Goal: Task Accomplishment & Management: Complete application form

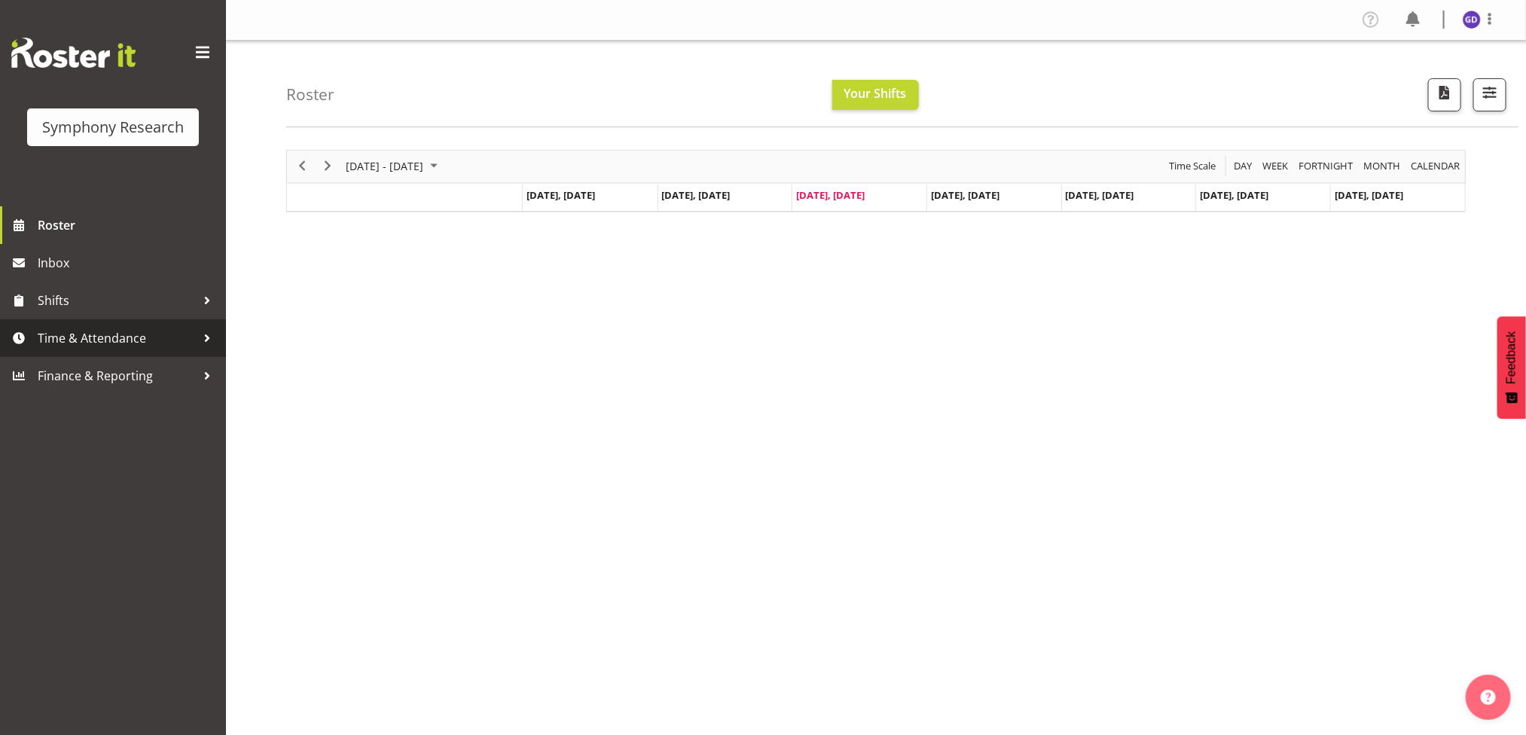
click at [96, 333] on span "Time & Attendance" at bounding box center [117, 338] width 158 height 23
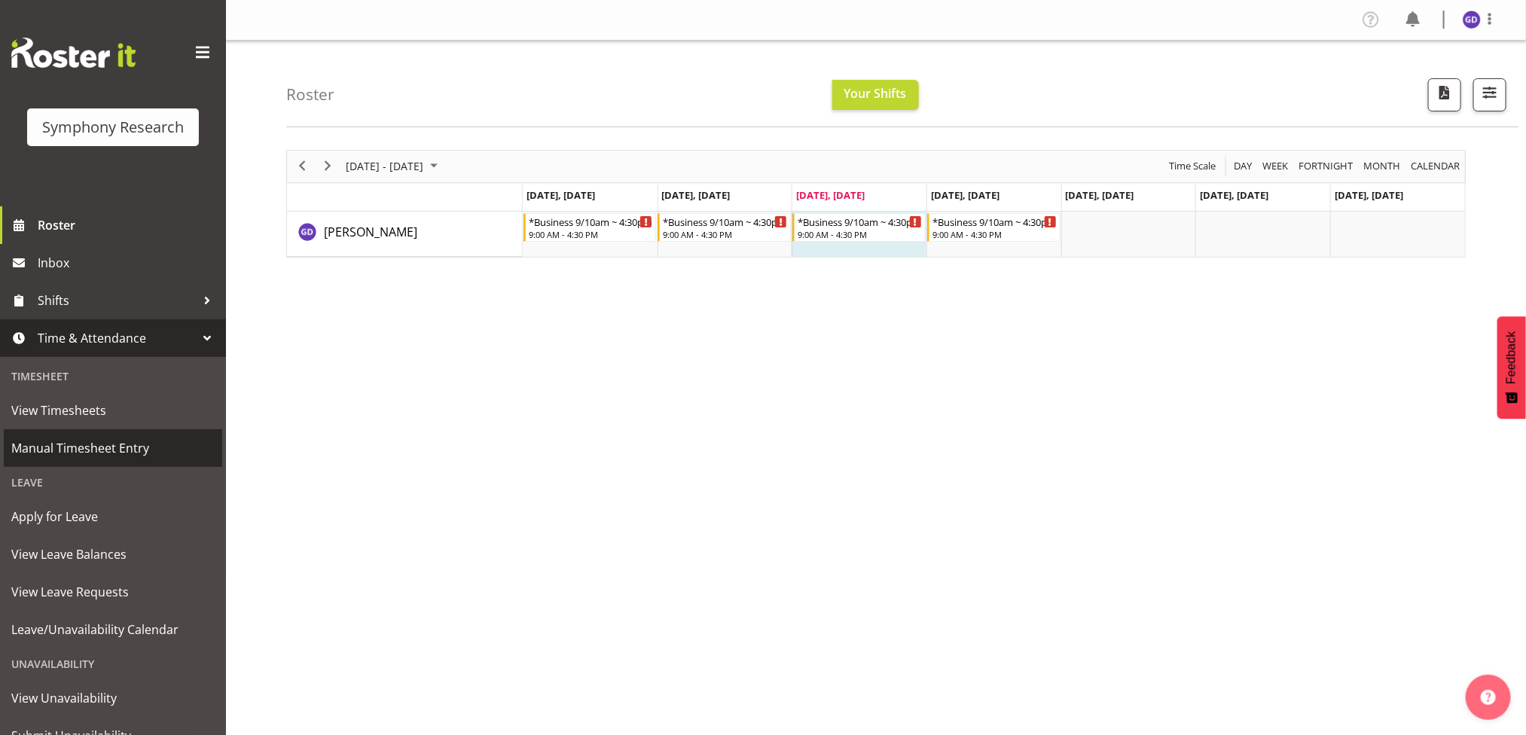
click at [81, 444] on span "Manual Timesheet Entry" at bounding box center [112, 448] width 203 height 23
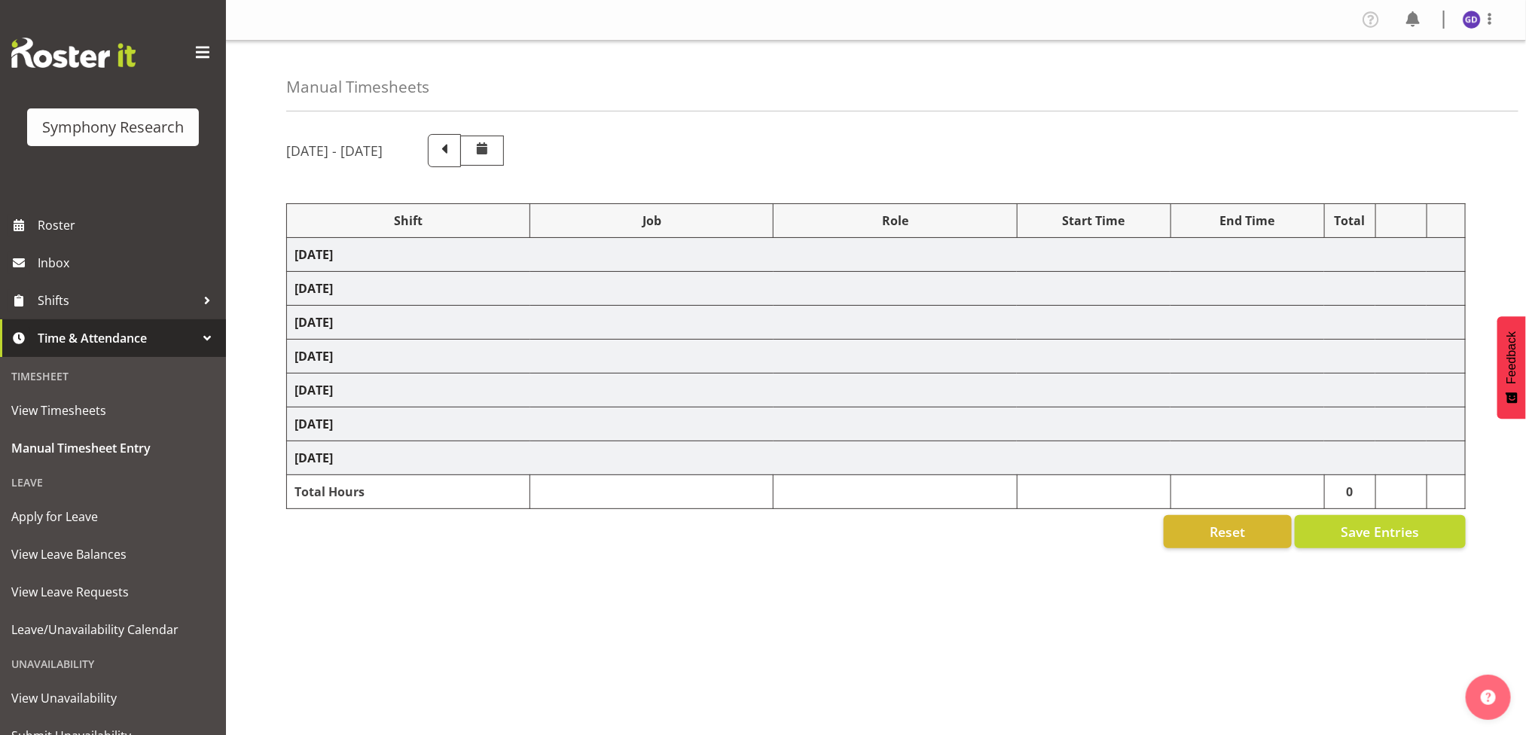
select select "26078"
select select "10242"
select select "47"
select select "26078"
select select "10458"
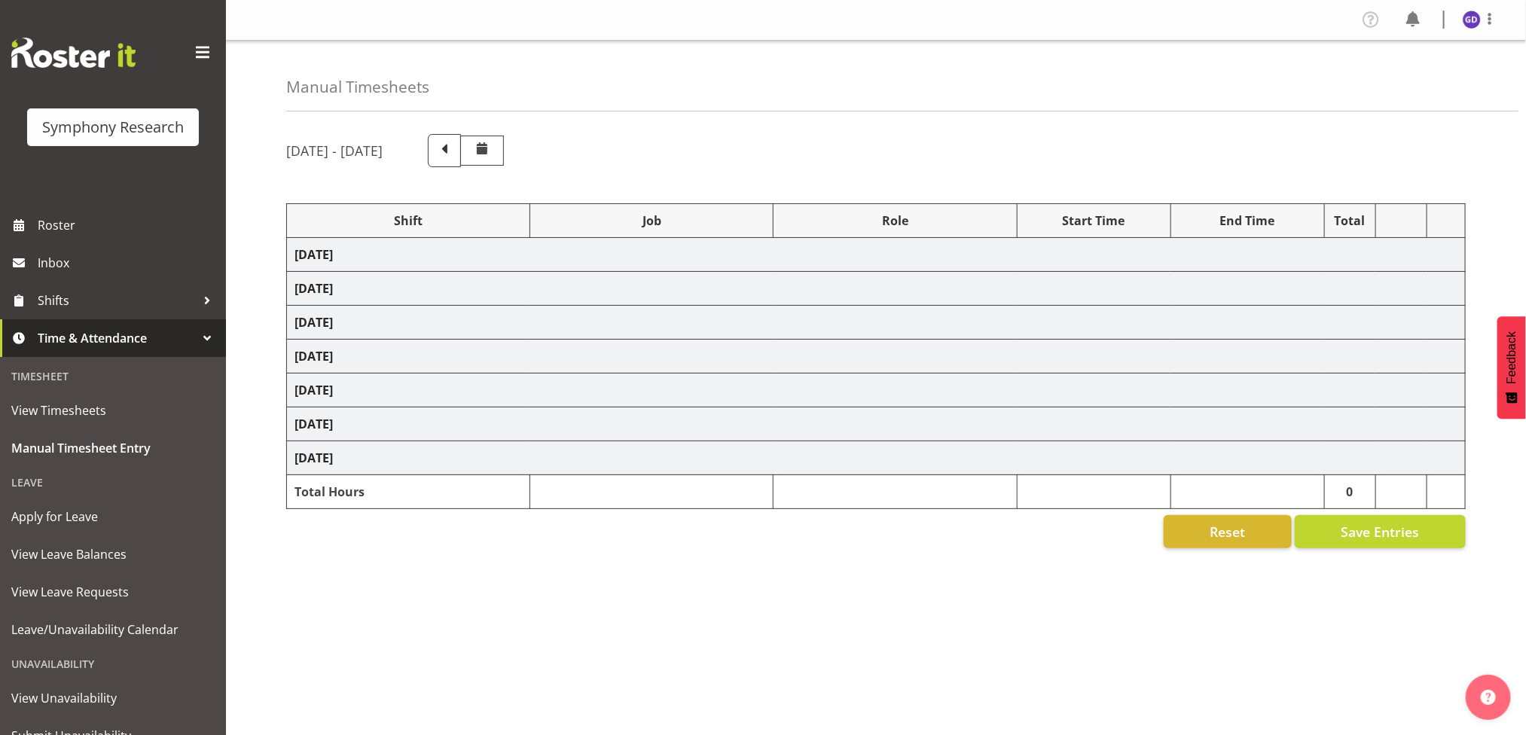
select select "47"
select select "26078"
select select "10242"
select select "47"
select select "26078"
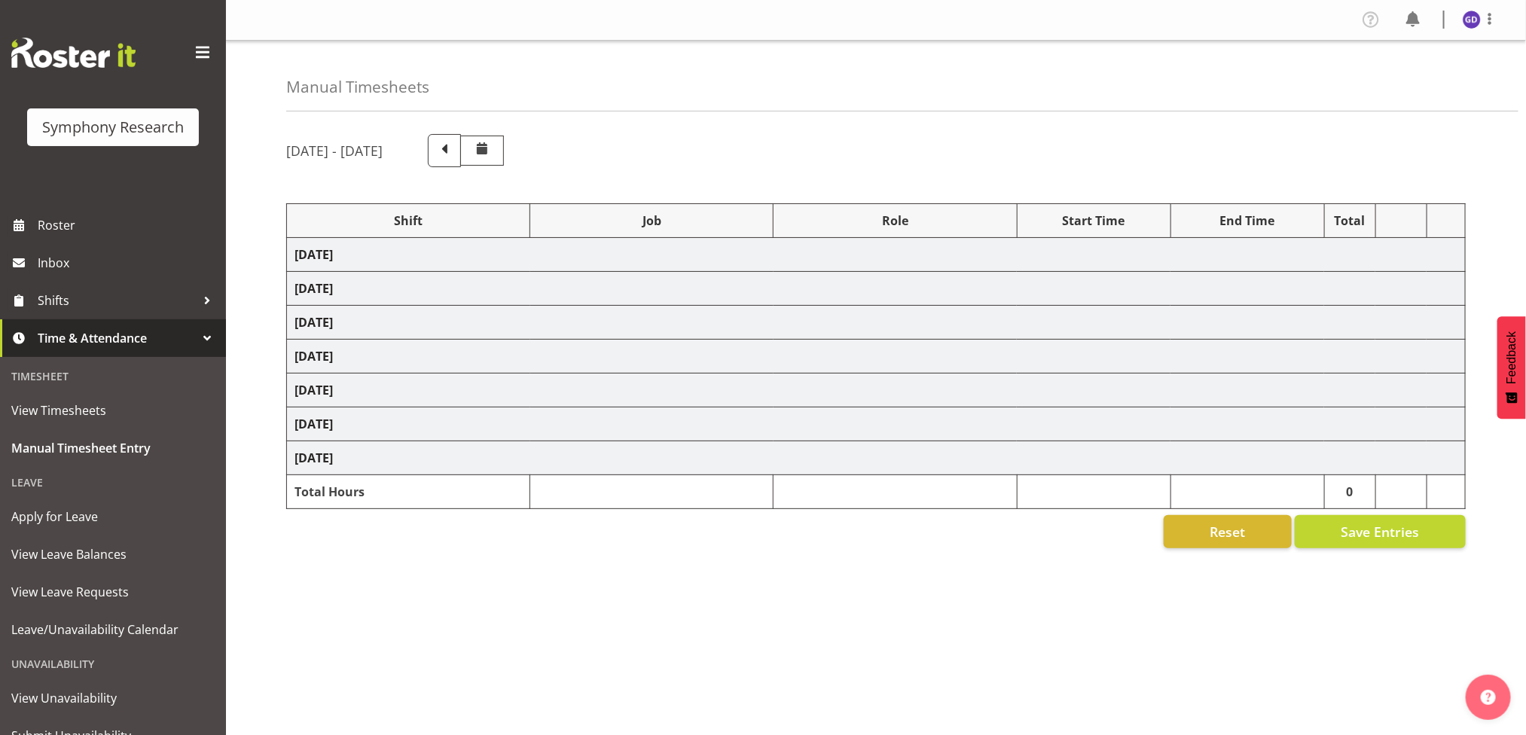
select select "10242"
select select "47"
select select "26078"
select select "10458"
select select "47"
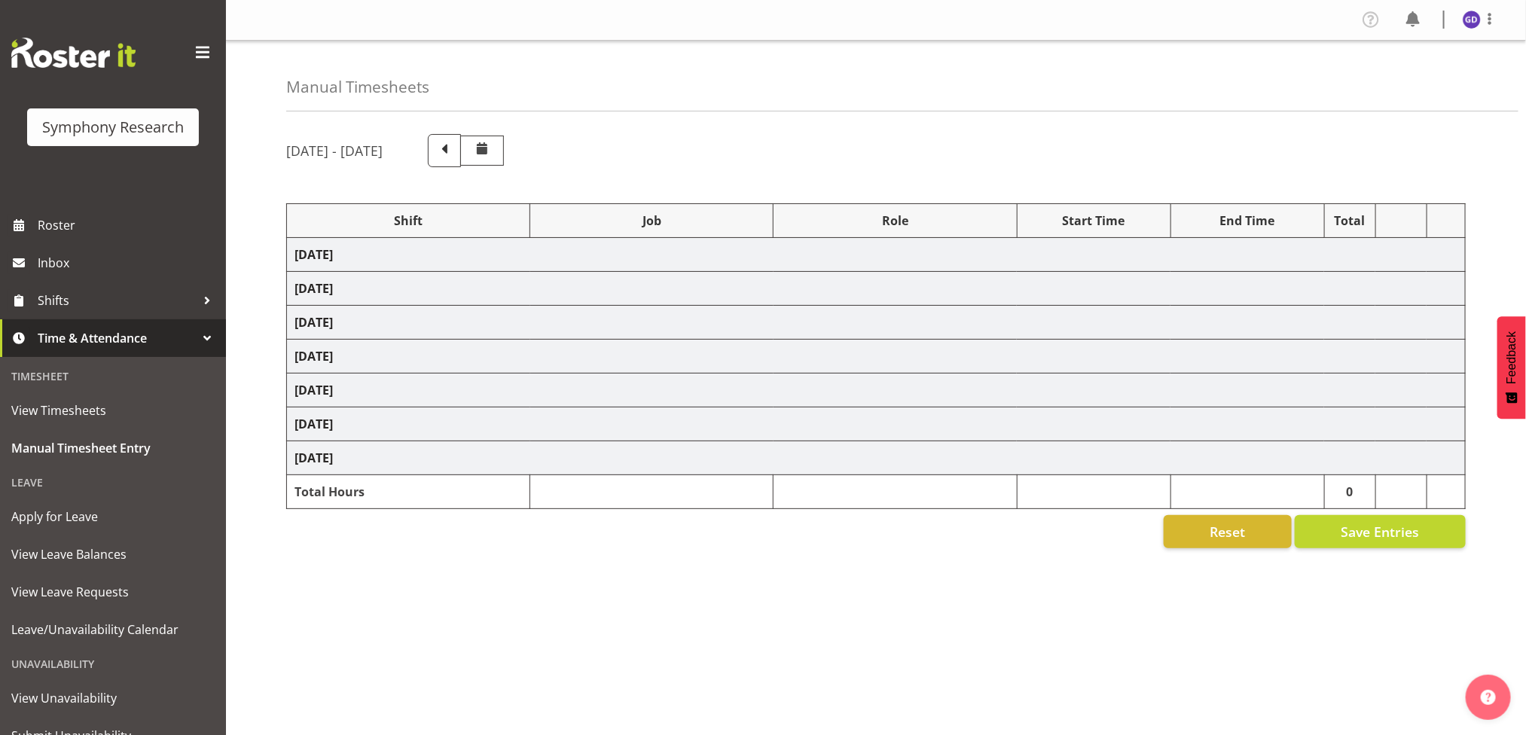
select select "26078"
select select "10242"
select select "47"
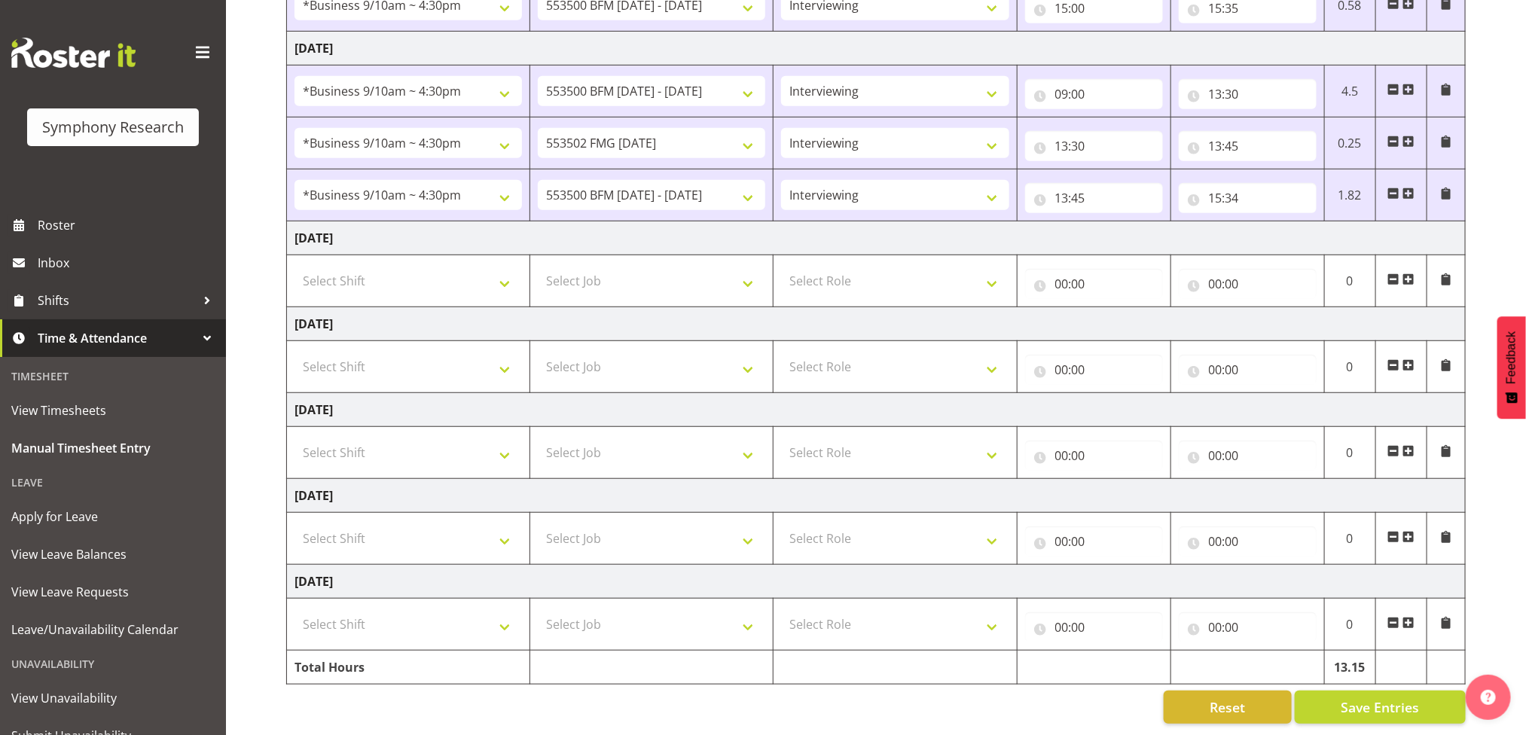
scroll to position [420, 0]
click at [505, 266] on select "Select Shift !!Project Briefing (Job to be assigned) !!Weekend Residential (Ros…" at bounding box center [409, 281] width 228 height 30
select select "26078"
click at [295, 266] on select "Select Shift !!Project Briefing (Job to be assigned) !!Weekend Residential (Ros…" at bounding box center [409, 281] width 228 height 30
click at [750, 266] on select "Select Job 550060 IF Admin 553492 World Poll Aus Wave 2 Main 2025 553500 BFM Ju…" at bounding box center [652, 281] width 228 height 30
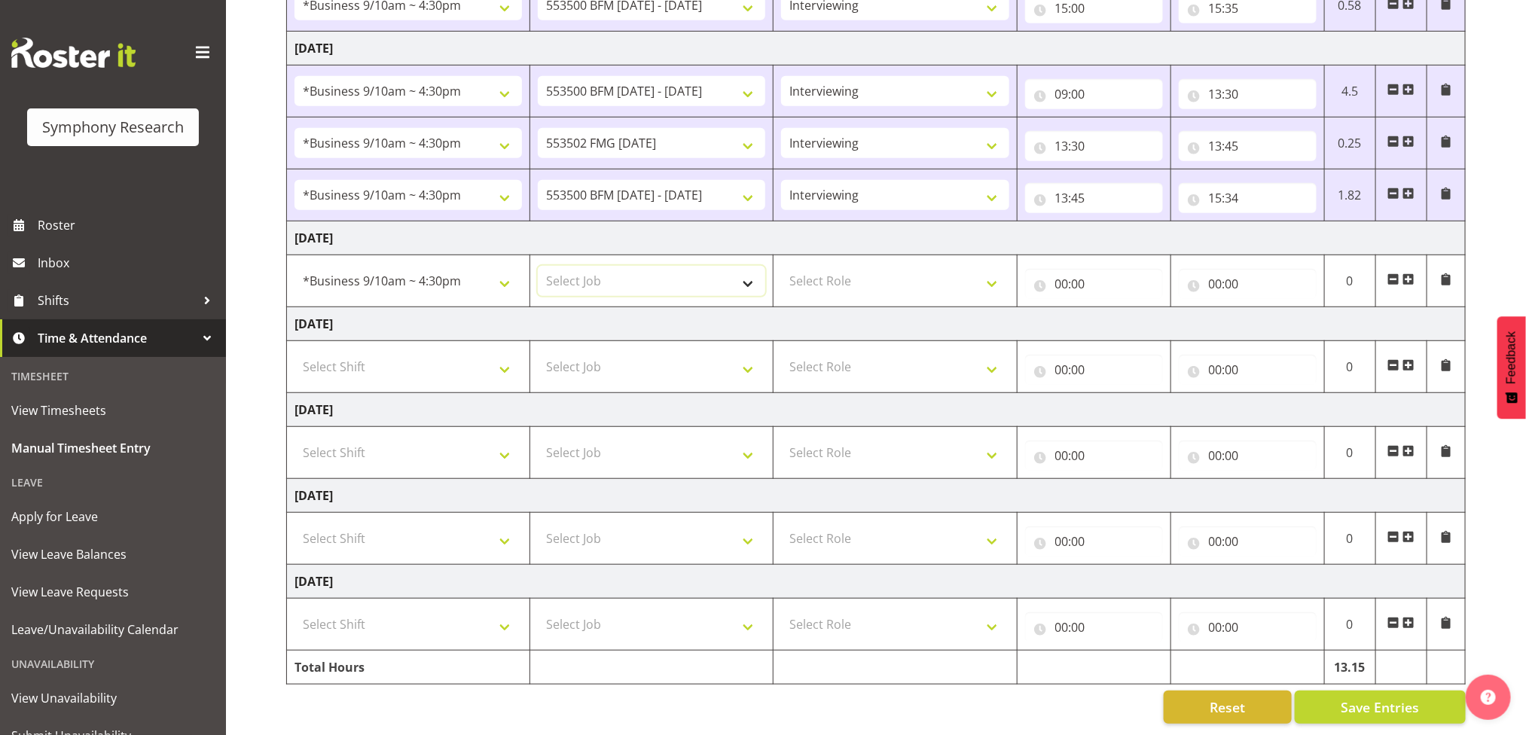
select select "10242"
click at [538, 266] on select "Select Job 550060 IF Admin 553492 World Poll Aus Wave 2 Main 2025 553500 BFM Ju…" at bounding box center [652, 281] width 228 height 30
click at [988, 266] on select "Select Role Briefing Interviewing" at bounding box center [895, 281] width 228 height 30
select select "297"
click at [781, 266] on select "Select Role Briefing Interviewing" at bounding box center [895, 281] width 228 height 30
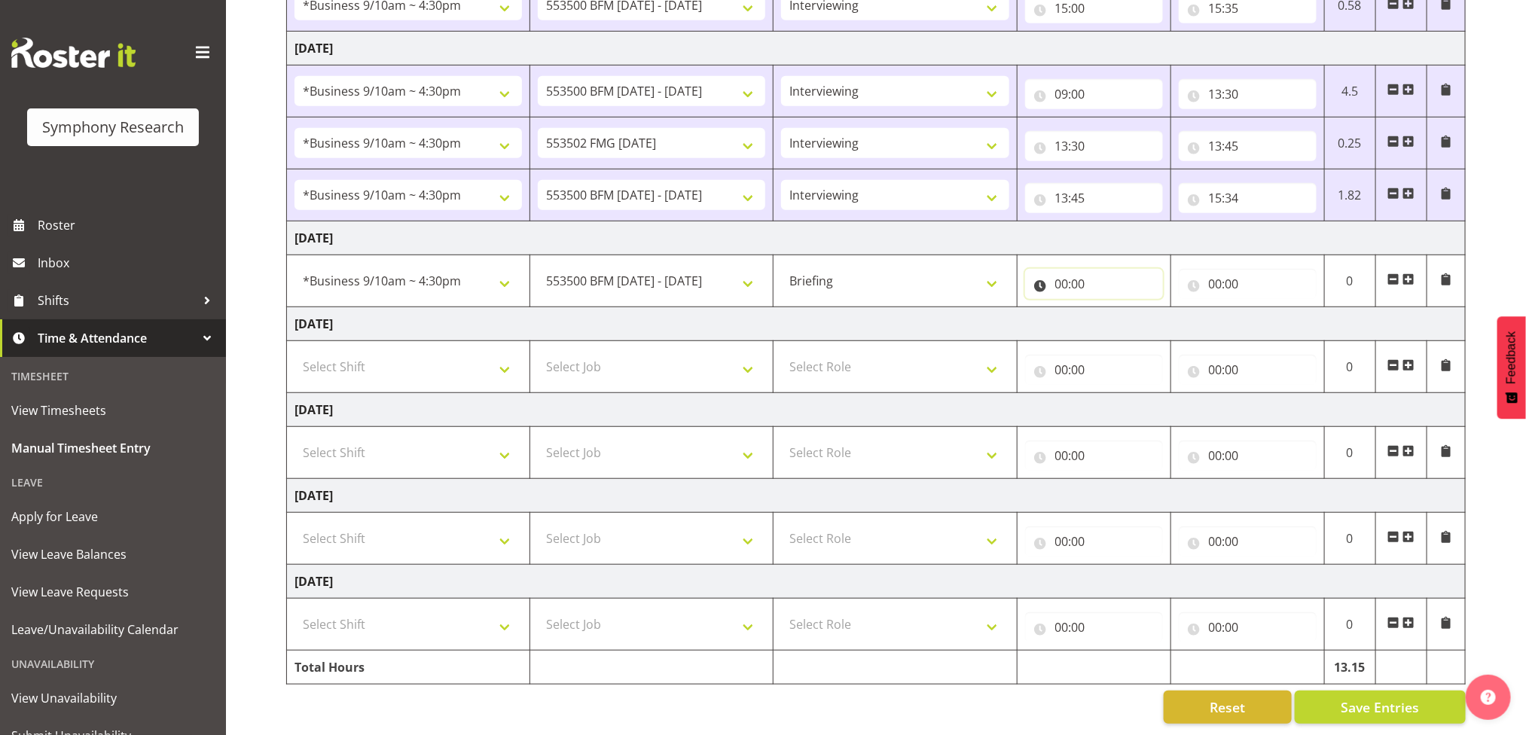
click at [1080, 269] on input "00:00" at bounding box center [1094, 284] width 138 height 30
click at [1130, 308] on select "00 01 02 03 04 05 06 07 08 09 10 11 12 13 14 15 16 17 18 19 20 21 22 23" at bounding box center [1128, 323] width 34 height 30
select select "9"
click at [1111, 308] on select "00 01 02 03 04 05 06 07 08 09 10 11 12 13 14 15 16 17 18 19 20 21 22 23" at bounding box center [1128, 323] width 34 height 30
type input "09:00"
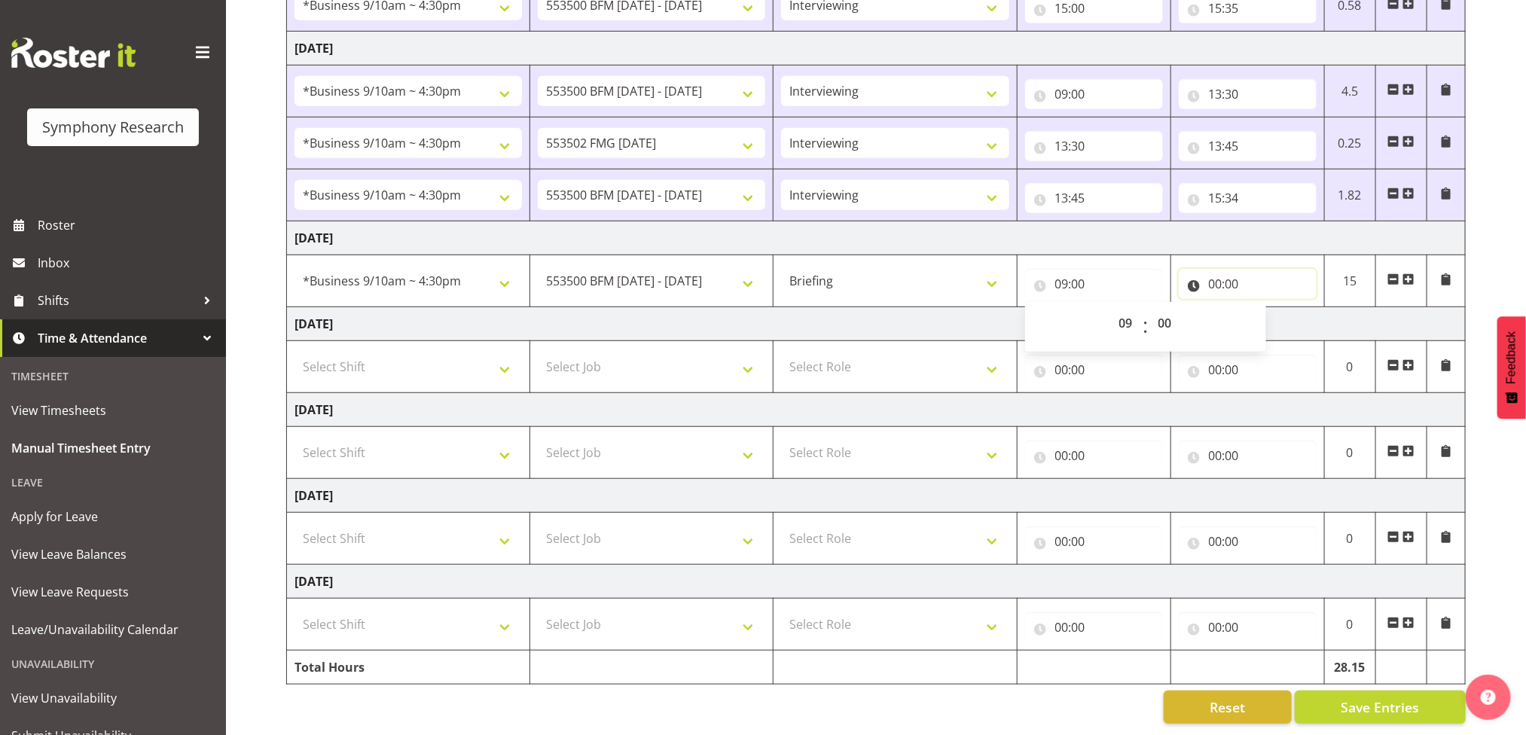
click at [1232, 269] on input "00:00" at bounding box center [1248, 284] width 138 height 30
click at [1279, 308] on select "00 01 02 03 04 05 06 07 08 09 10 11 12 13 14 15 16 17 18 19 20 21 22 23" at bounding box center [1282, 323] width 34 height 30
select select "9"
click at [1265, 308] on select "00 01 02 03 04 05 06 07 08 09 10 11 12 13 14 15 16 17 18 19 20 21 22 23" at bounding box center [1282, 323] width 34 height 30
type input "09:00"
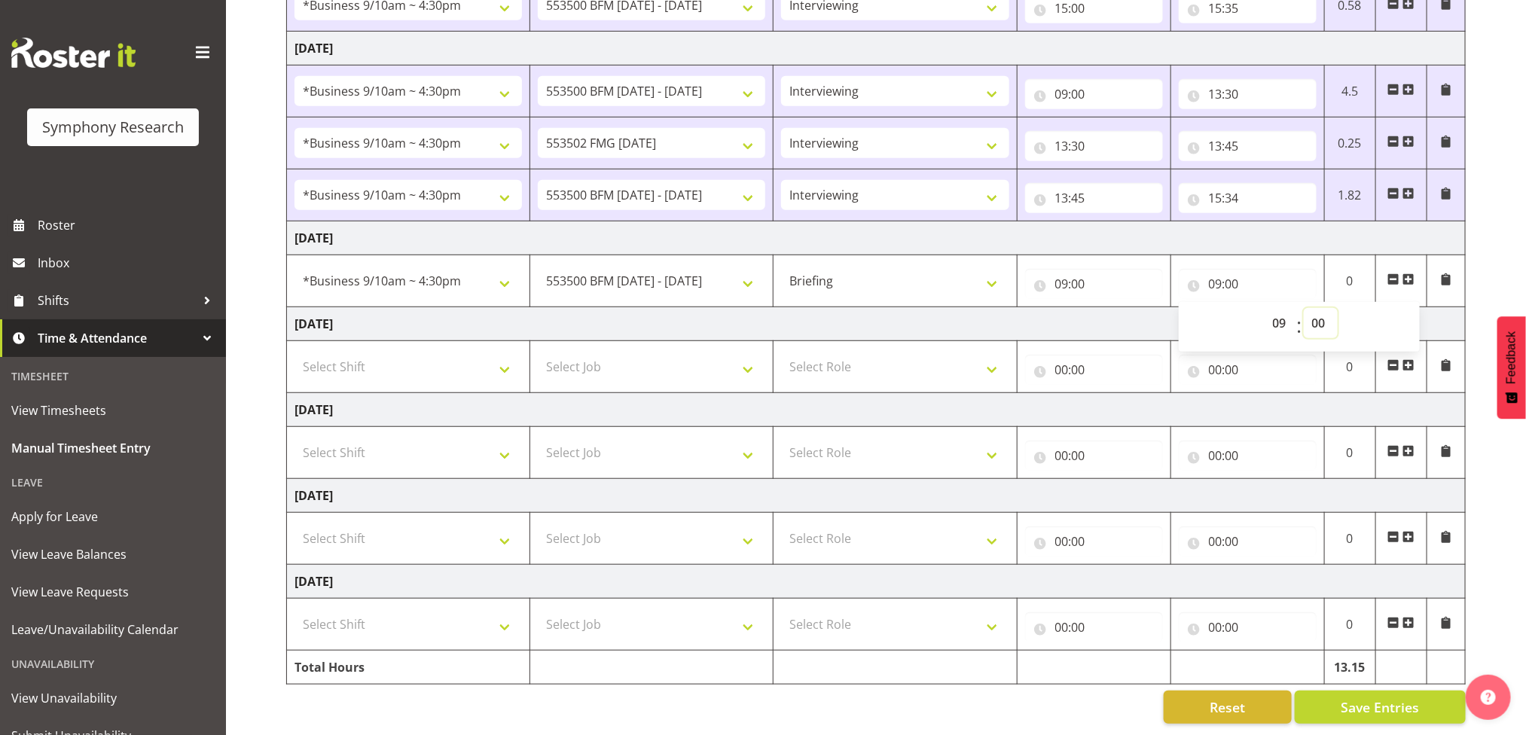
click at [1324, 308] on select "00 01 02 03 04 05 06 07 08 09 10 11 12 13 14 15 16 17 18 19 20 21 22 23 24 25 2…" at bounding box center [1321, 323] width 34 height 30
select select "8"
click at [1304, 308] on select "00 01 02 03 04 05 06 07 08 09 10 11 12 13 14 15 16 17 18 19 20 21 22 23 24 25 2…" at bounding box center [1321, 323] width 34 height 30
type input "09:08"
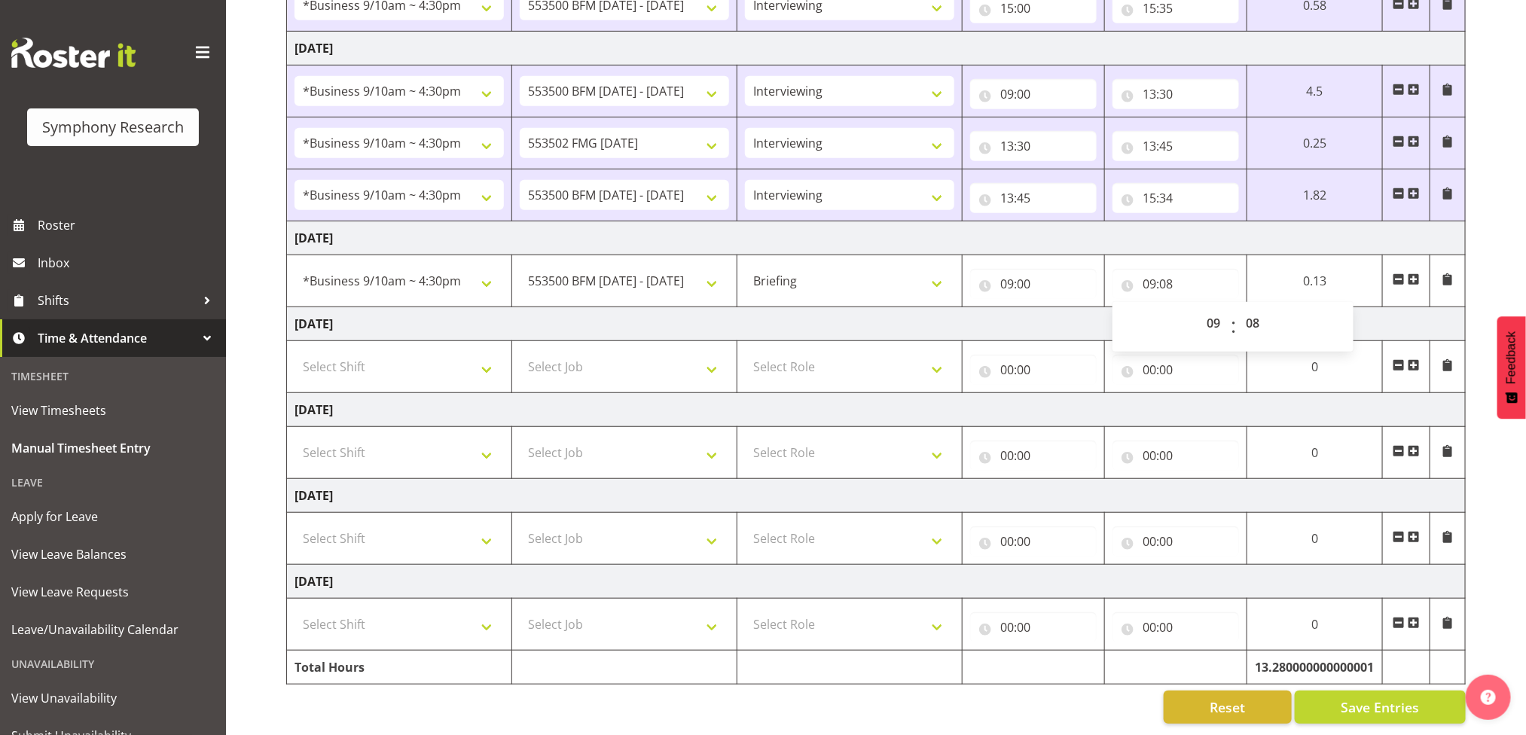
click at [1416, 273] on span at bounding box center [1414, 279] width 12 height 12
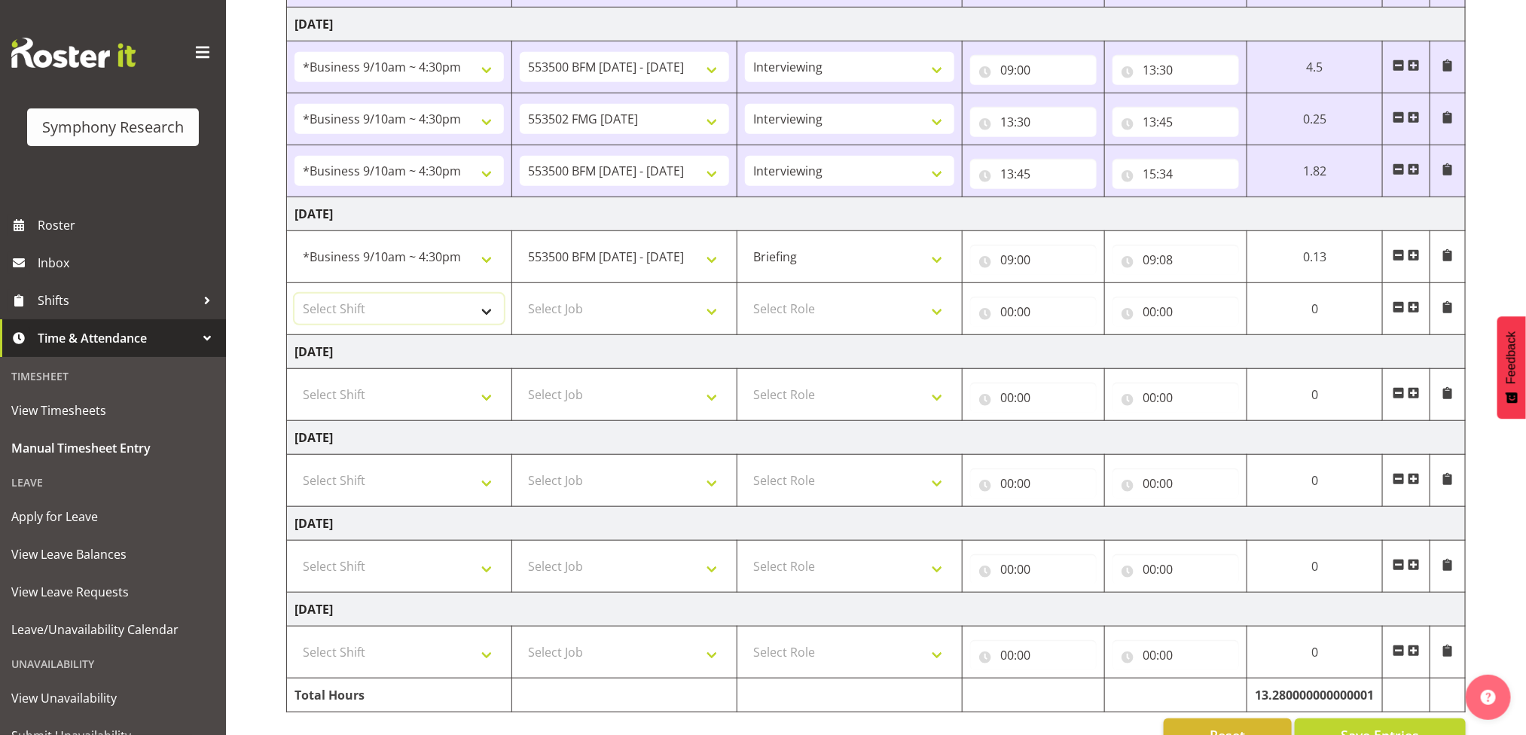
click at [437, 310] on select "Select Shift !!Project Briefing (Job to be assigned) !!Weekend Residential (Ros…" at bounding box center [399, 309] width 209 height 30
select select "26078"
click at [295, 298] on select "Select Shift !!Project Briefing (Job to be assigned) !!Weekend Residential (Ros…" at bounding box center [399, 309] width 209 height 30
click at [714, 314] on select "Select Job 550060 IF Admin 553492 World Poll Aus Wave 2 Main 2025 553500 BFM Ju…" at bounding box center [624, 309] width 209 height 30
select select "10242"
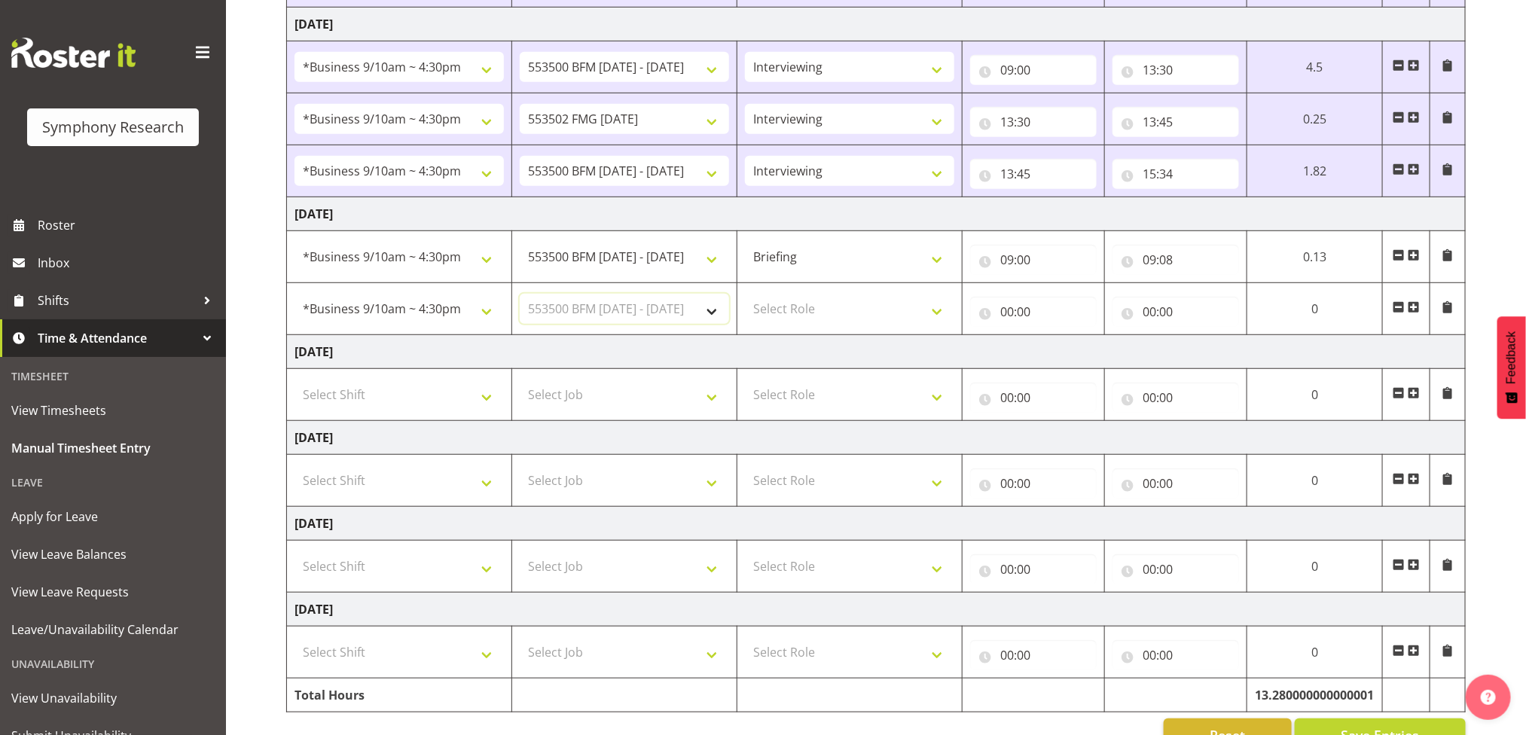
click at [520, 298] on select "Select Job 550060 IF Admin 553492 World Poll Aus Wave 2 Main 2025 553500 BFM Ju…" at bounding box center [624, 309] width 209 height 30
click at [931, 317] on select "Select Role Briefing Interviewing" at bounding box center [849, 309] width 209 height 30
select select "47"
click at [745, 298] on select "Select Role Briefing Interviewing" at bounding box center [849, 309] width 209 height 30
click at [1025, 310] on input "00:00" at bounding box center [1033, 312] width 127 height 30
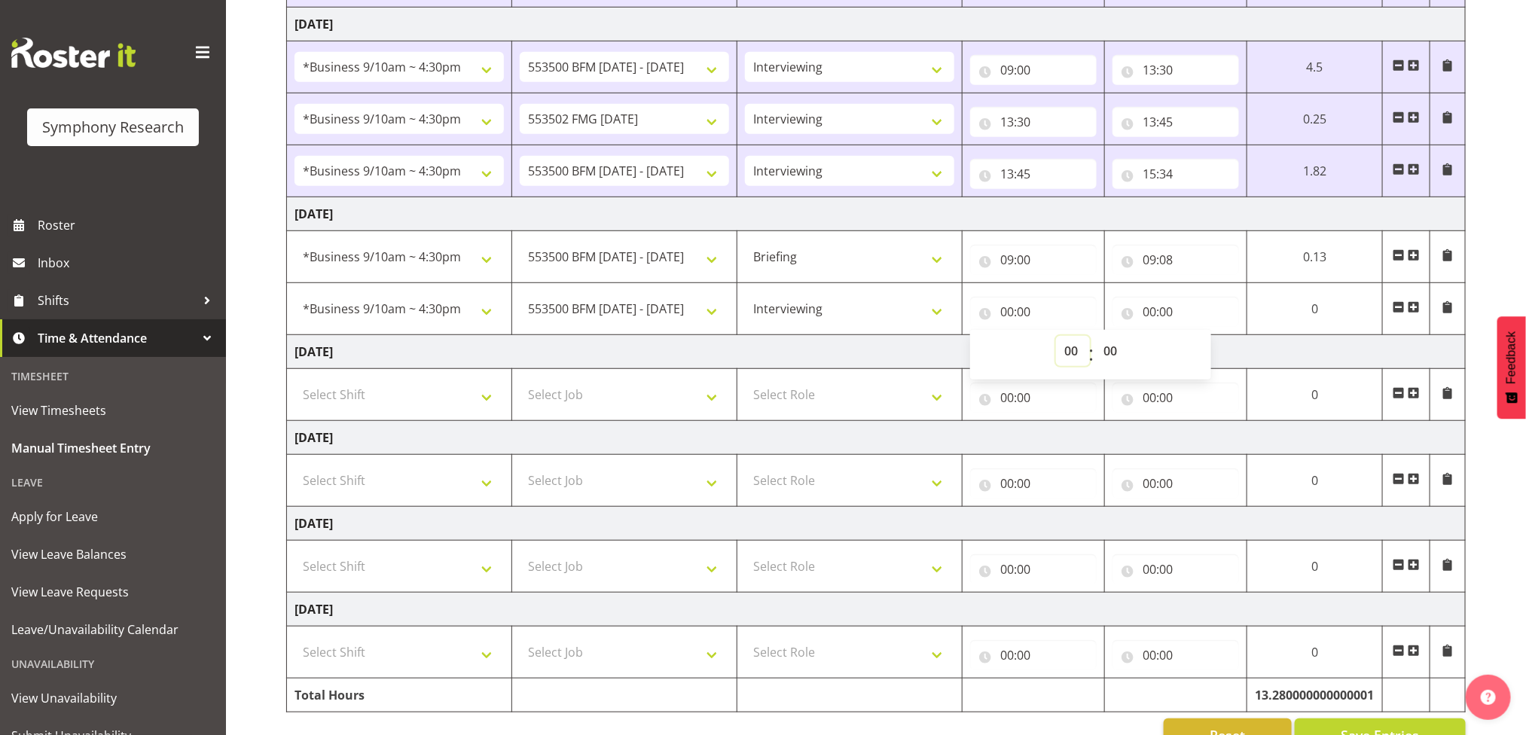
click at [1064, 359] on select "00 01 02 03 04 05 06 07 08 09 10 11 12 13 14 15 16 17 18 19 20 21 22 23" at bounding box center [1073, 351] width 34 height 30
select select "9"
click at [1090, 341] on select "00 01 02 03 04 05 06 07 08 09 10 11 12 13 14 15 16 17 18 19 20 21 22 23" at bounding box center [1073, 351] width 34 height 30
type input "09:00"
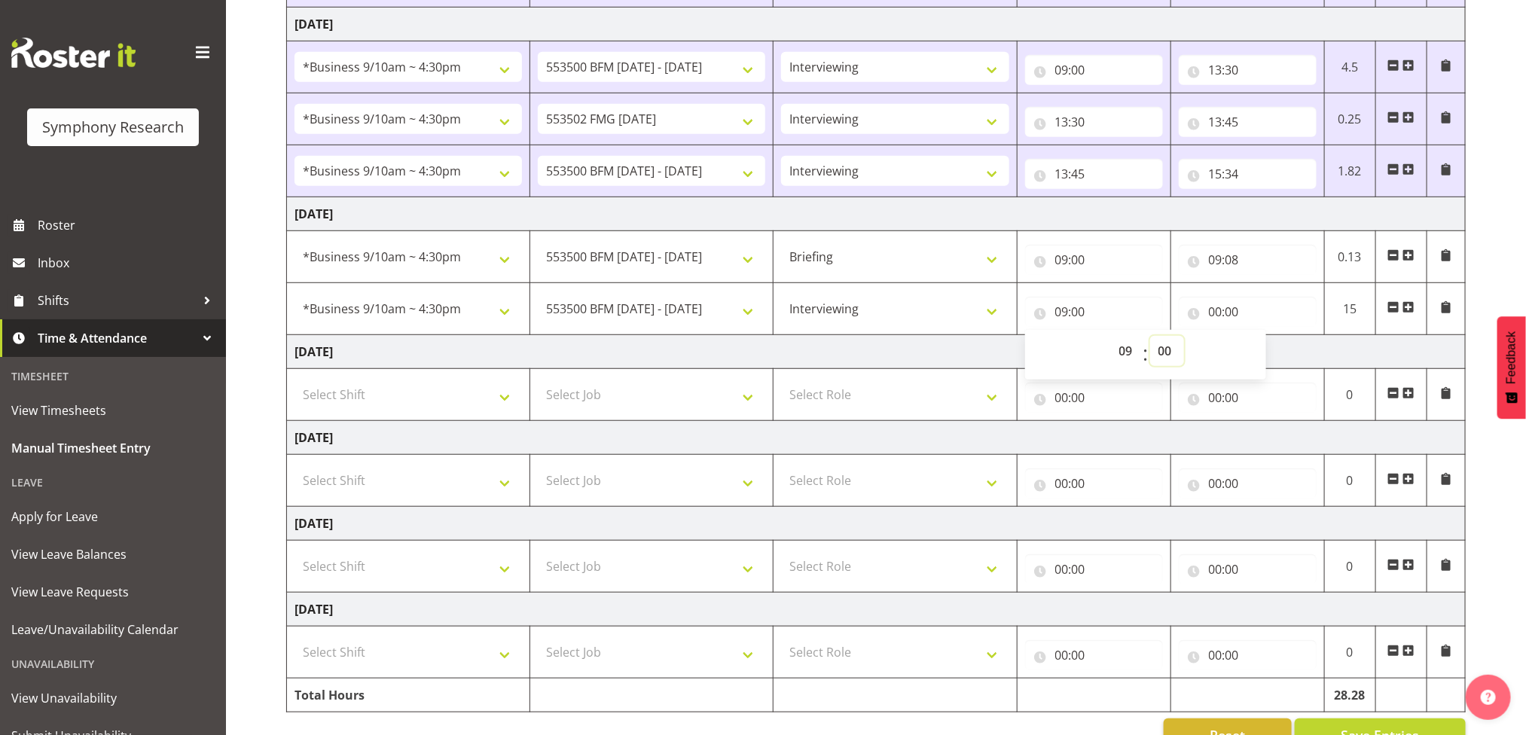
drag, startPoint x: 1167, startPoint y: 357, endPoint x: 1167, endPoint y: 348, distance: 9.0
click at [1167, 357] on select "00 01 02 03 04 05 06 07 08 09 10 11 12 13 14 15 16 17 18 19 20 21 22 23 24 25 2…" at bounding box center [1167, 351] width 34 height 30
select select "8"
click at [1150, 341] on select "00 01 02 03 04 05 06 07 08 09 10 11 12 13 14 15 16 17 18 19 20 21 22 23 24 25 2…" at bounding box center [1167, 351] width 34 height 30
type input "09:08"
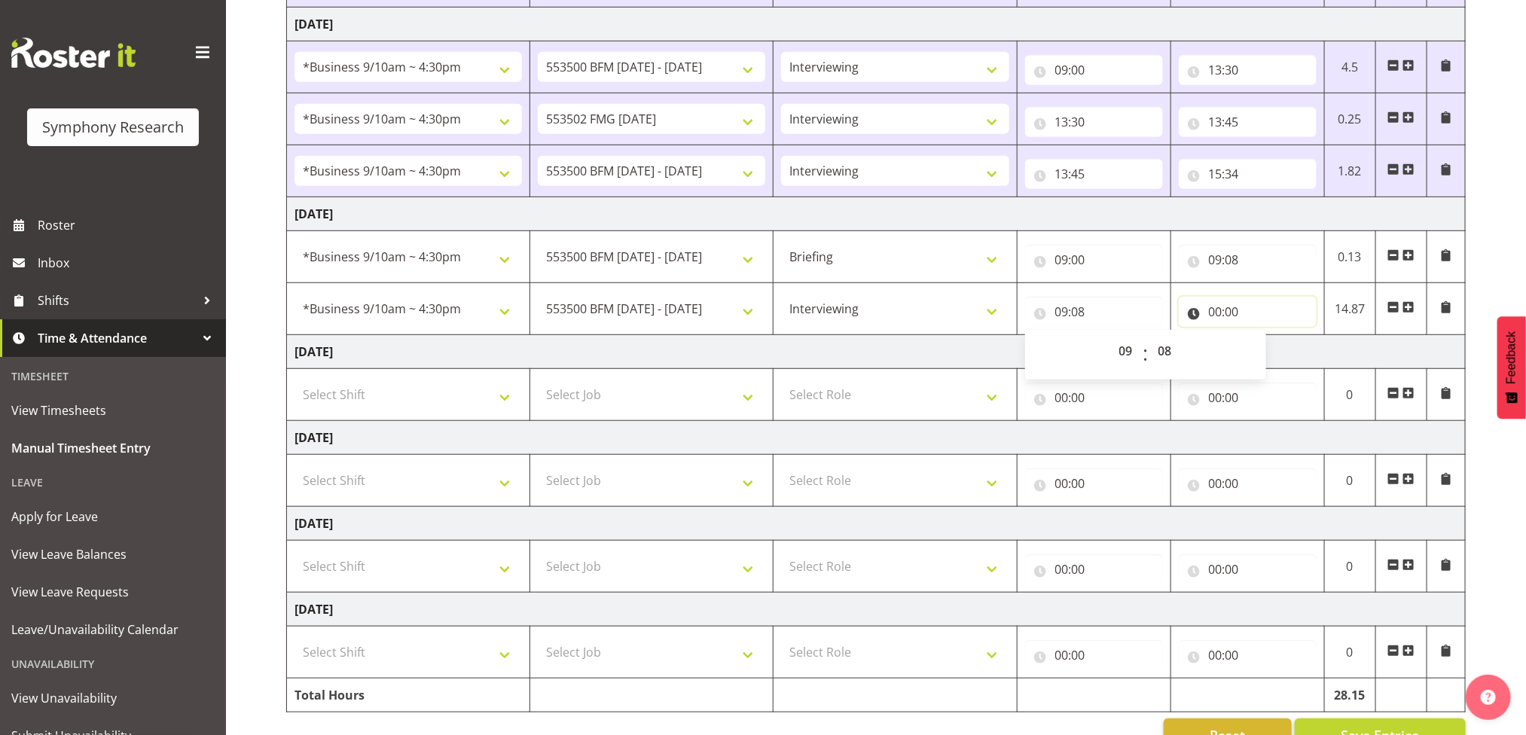
click at [1241, 313] on input "00:00" at bounding box center [1248, 312] width 138 height 30
click at [1281, 353] on select "00 01 02 03 04 05 06 07 08 09 10 11 12 13 14 15 16 17 18 19 20 21 22 23" at bounding box center [1282, 351] width 34 height 30
select select "12"
click at [1265, 341] on select "00 01 02 03 04 05 06 07 08 09 10 11 12 13 14 15 16 17 18 19 20 21 22 23" at bounding box center [1282, 351] width 34 height 30
type input "12:00"
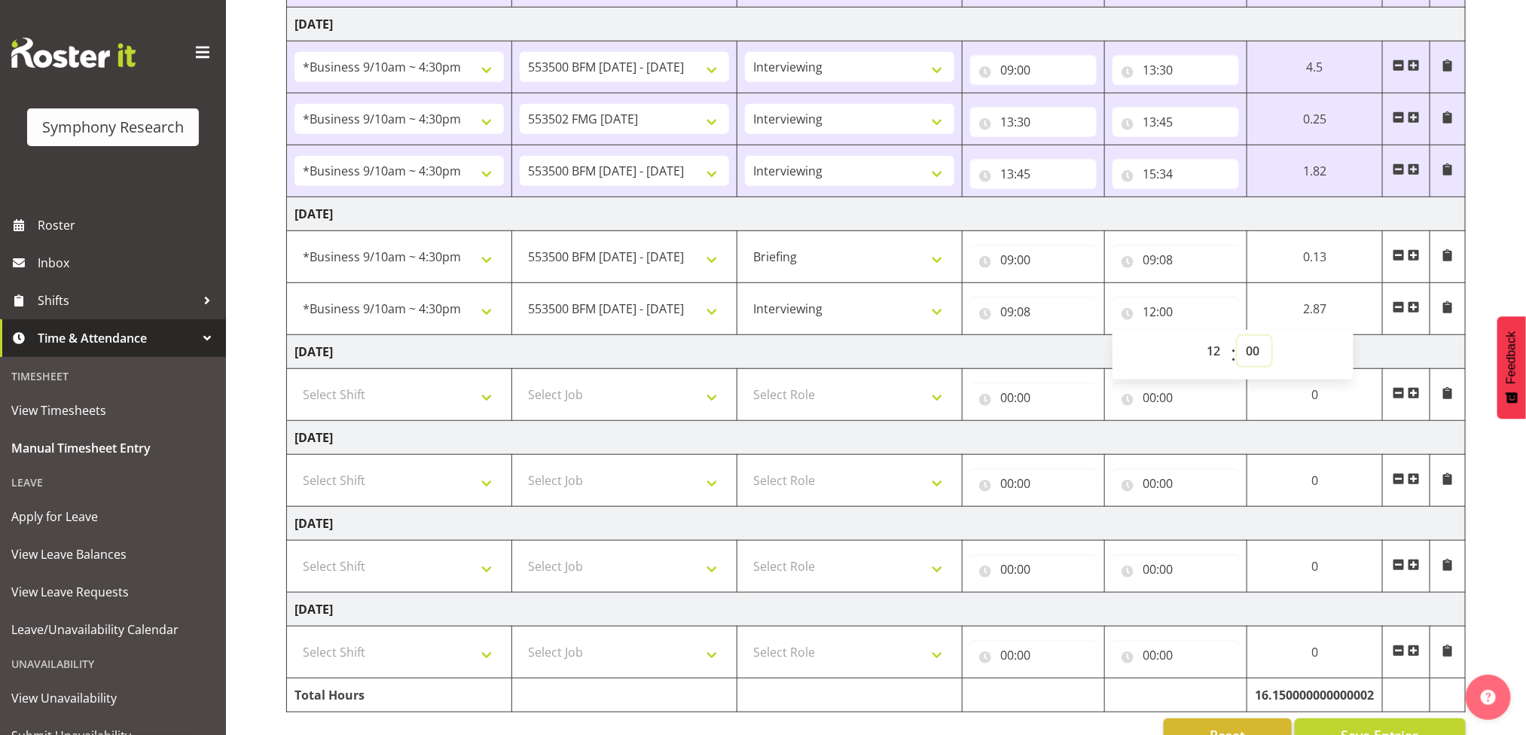
click at [1252, 356] on select "00 01 02 03 04 05 06 07 08 09 10 11 12 13 14 15 16 17 18 19 20 21 22 23 24 25 2…" at bounding box center [1255, 351] width 34 height 30
select select "13"
click at [1272, 341] on select "00 01 02 03 04 05 06 07 08 09 10 11 12 13 14 15 16 17 18 19 20 21 22 23 24 25 2…" at bounding box center [1255, 351] width 34 height 30
type input "12:13"
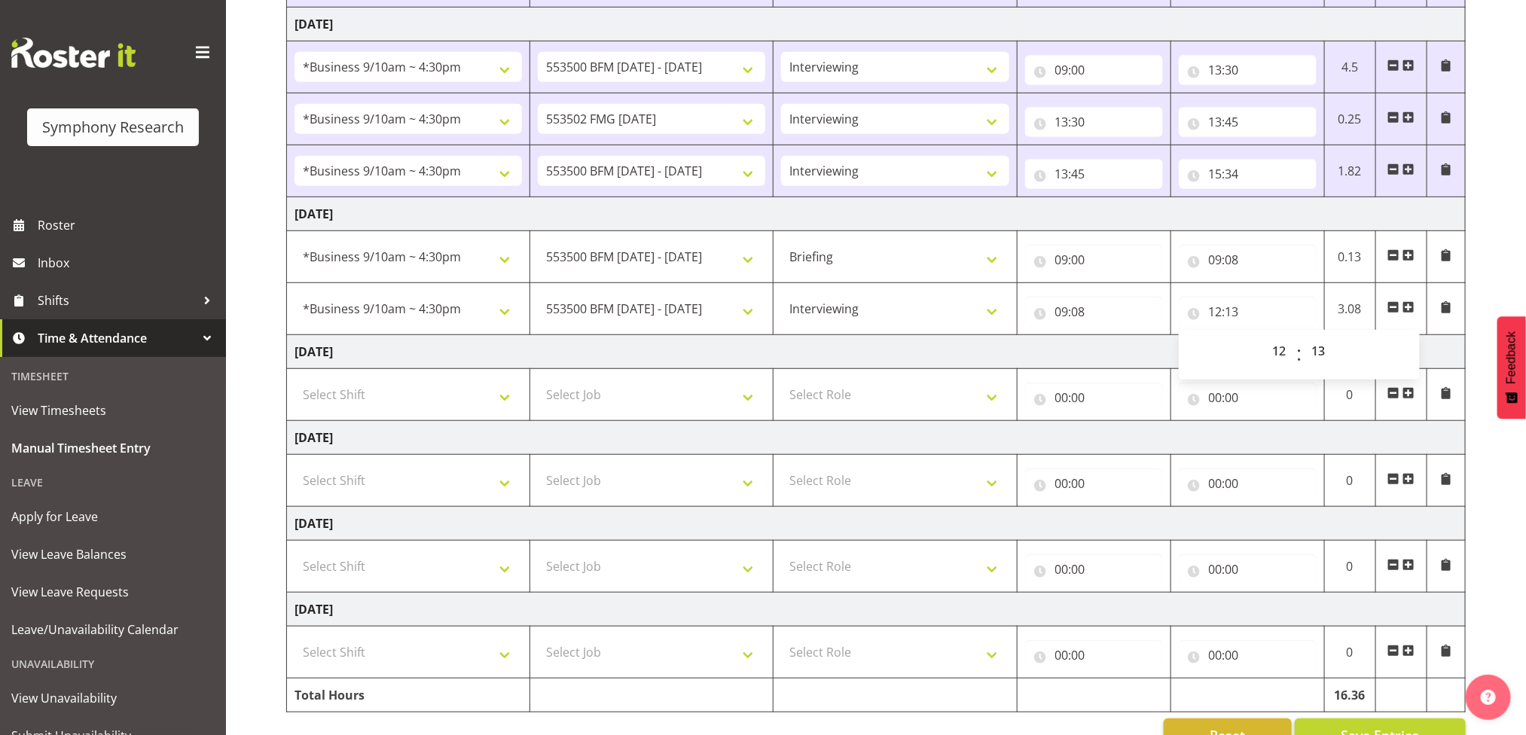
click at [1409, 310] on span at bounding box center [1409, 307] width 12 height 12
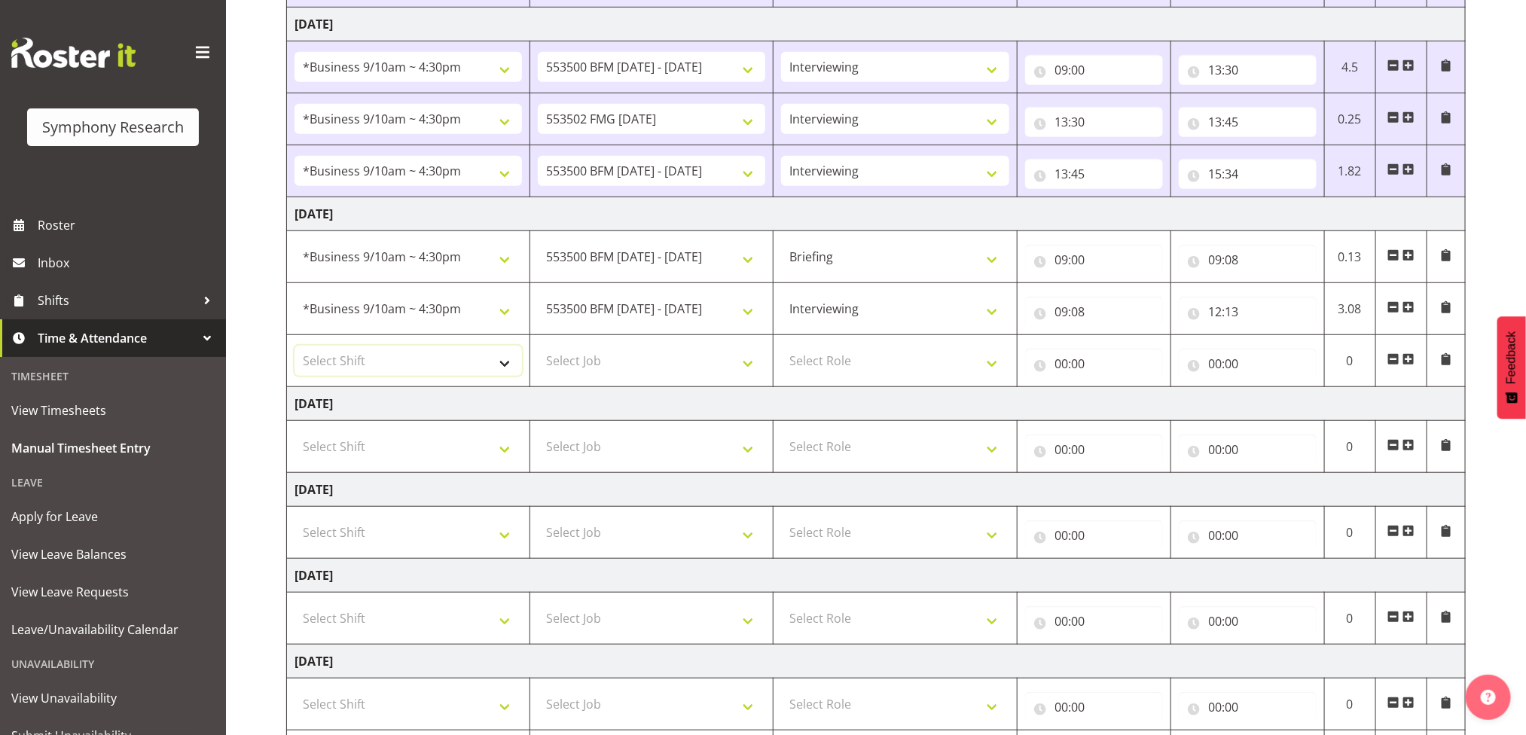
click at [504, 366] on select "Select Shift !!Project Briefing (Job to be assigned) !!Weekend Residential (Ros…" at bounding box center [409, 361] width 228 height 30
select select "26078"
click at [295, 350] on select "Select Shift !!Project Briefing (Job to be assigned) !!Weekend Residential (Ros…" at bounding box center [409, 361] width 228 height 30
click at [741, 367] on select "Select Job 550060 IF Admin 553492 World Poll Aus Wave 2 Main 2025 553500 BFM Ju…" at bounding box center [652, 361] width 228 height 30
select select "10458"
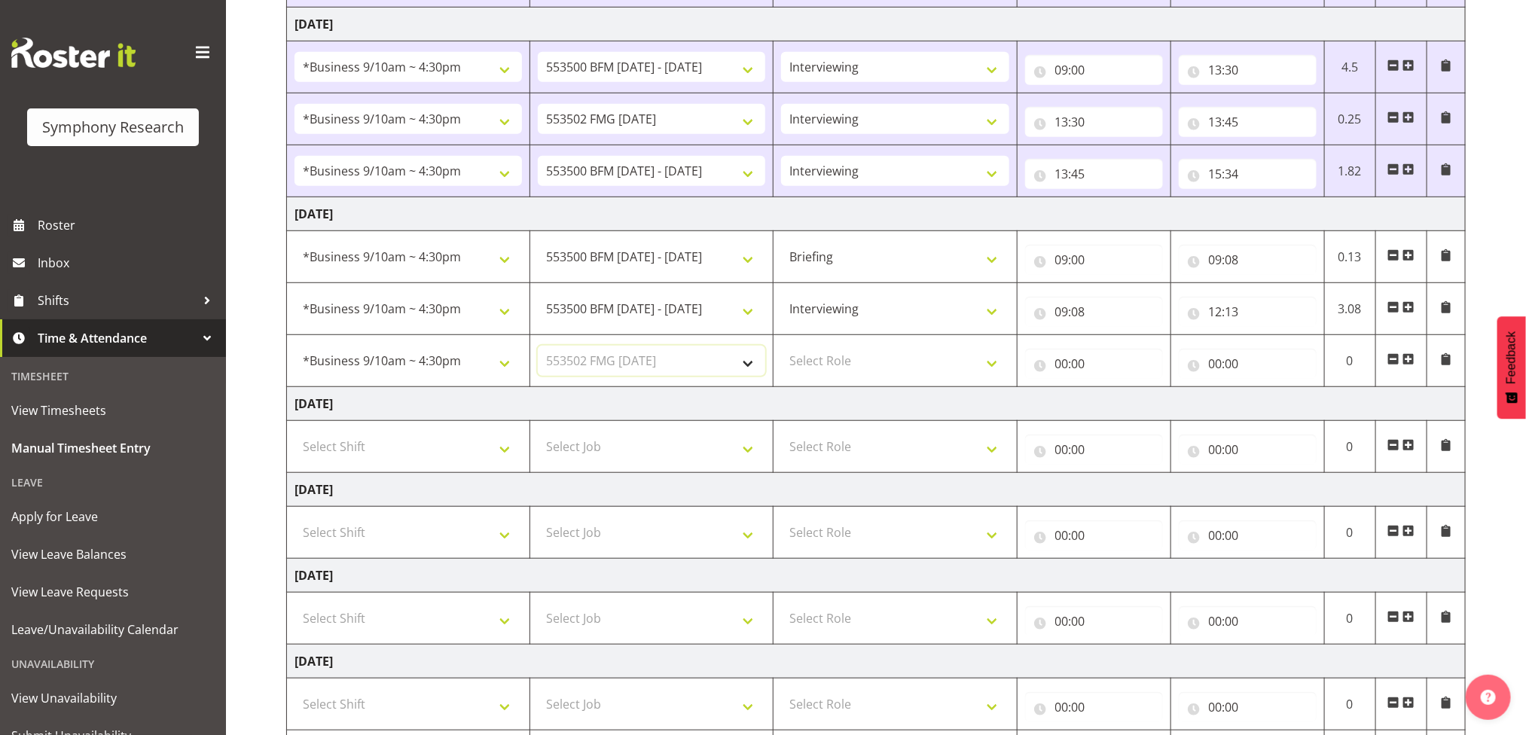
click at [538, 350] on select "Select Job 550060 IF Admin 553492 World Poll Aus Wave 2 Main 2025 553500 BFM Ju…" at bounding box center [652, 361] width 228 height 30
click at [992, 365] on select "Select Role Briefing Interviewing" at bounding box center [895, 361] width 228 height 30
select select "47"
click at [781, 350] on select "Select Role Briefing Interviewing" at bounding box center [895, 361] width 228 height 30
click at [1099, 371] on input "00:00" at bounding box center [1094, 364] width 138 height 30
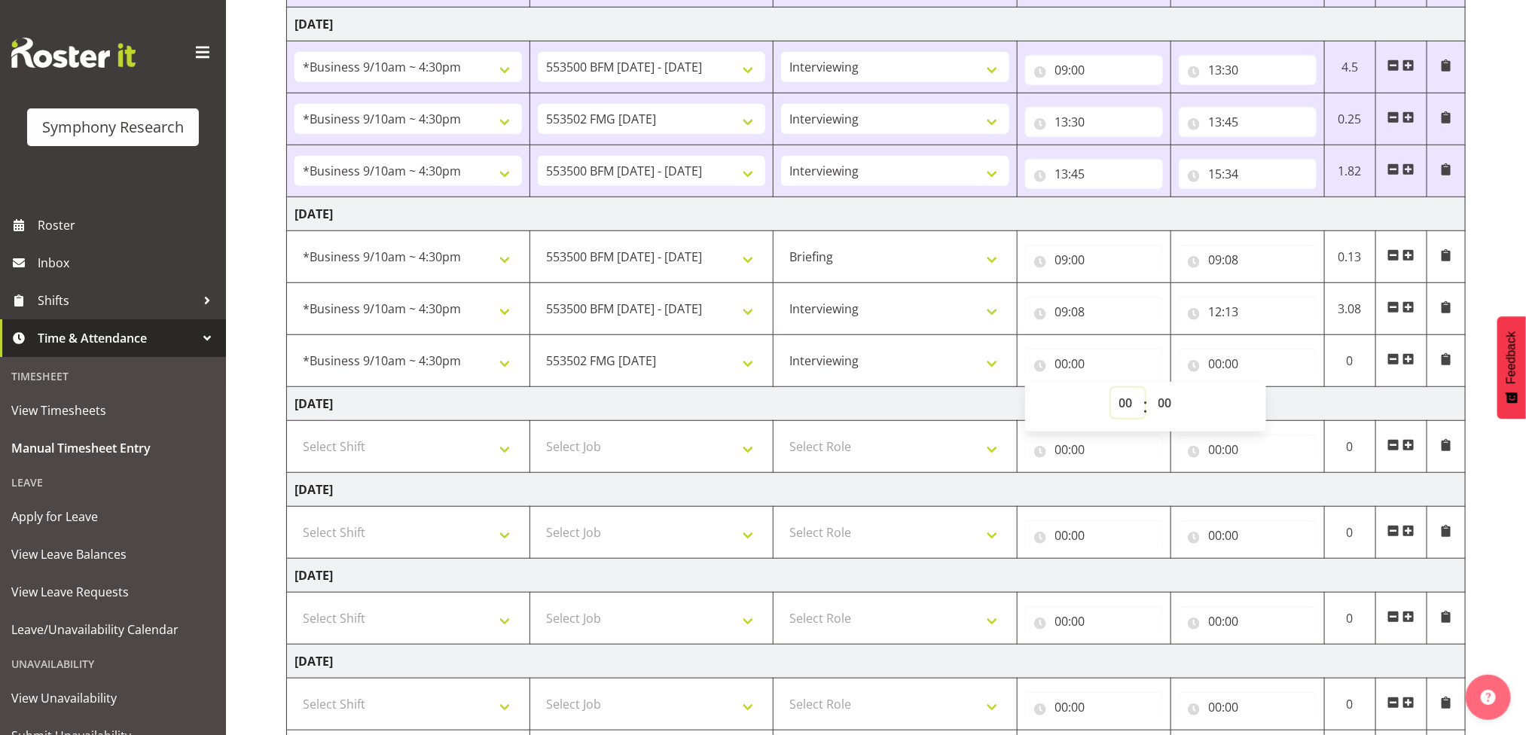
click at [1119, 405] on select "00 01 02 03 04 05 06 07 08 09 10 11 12 13 14 15 16 17 18 19 20 21 22 23" at bounding box center [1128, 403] width 34 height 30
click at [1119, 402] on select "00 01 02 03 04 05 06 07 08 09 10 11 12 13 14 15 16 17 18 19 20 21 22 23" at bounding box center [1128, 403] width 34 height 30
select select "12"
click at [1111, 392] on select "00 01 02 03 04 05 06 07 08 09 10 11 12 13 14 15 16 17 18 19 20 21 22 23" at bounding box center [1128, 403] width 34 height 30
type input "12:00"
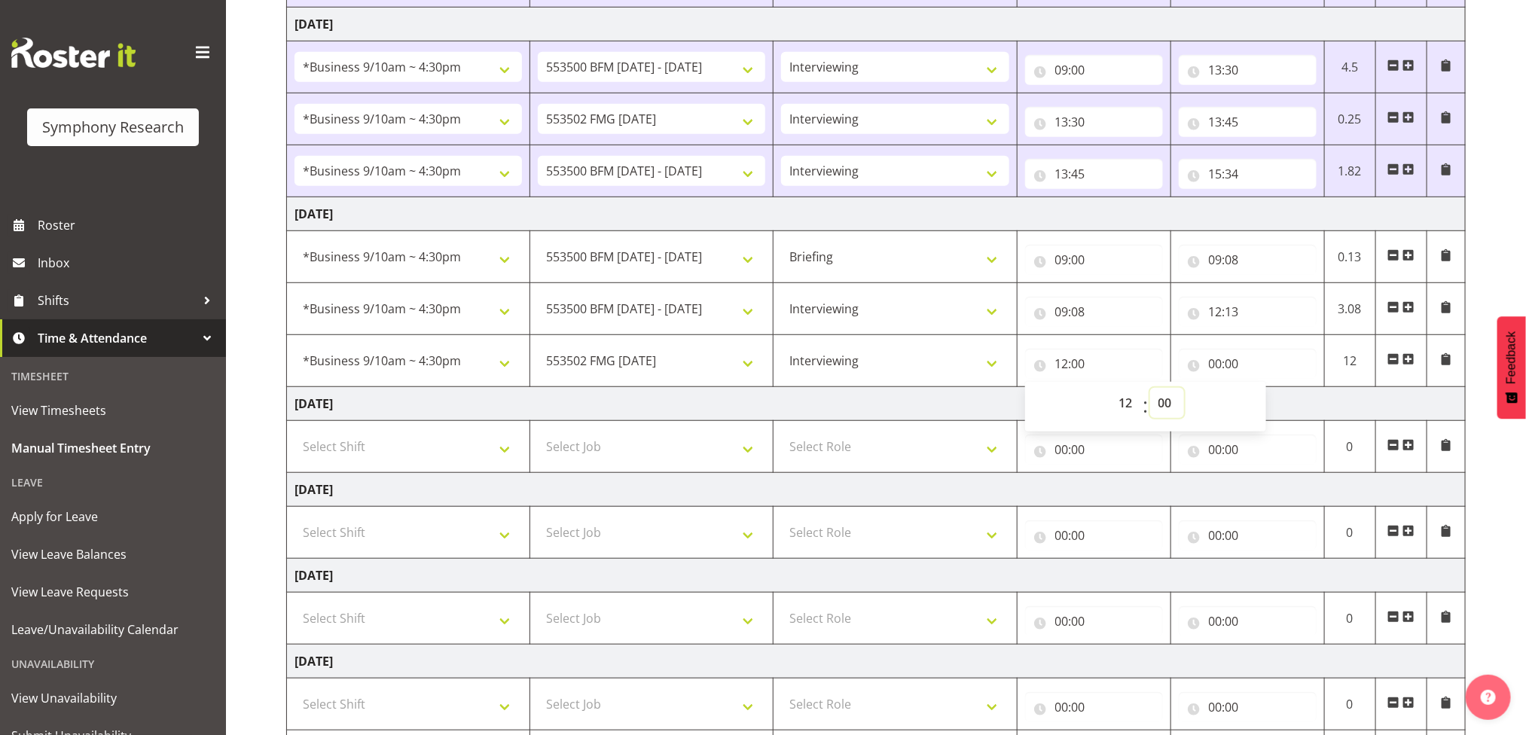
click at [1175, 410] on select "00 01 02 03 04 05 06 07 08 09 10 11 12 13 14 15 16 17 18 19 20 21 22 23 24 25 2…" at bounding box center [1167, 403] width 34 height 30
select select "13"
click at [1150, 392] on select "00 01 02 03 04 05 06 07 08 09 10 11 12 13 14 15 16 17 18 19 20 21 22 23 24 25 2…" at bounding box center [1167, 403] width 34 height 30
type input "12:13"
click at [1264, 362] on input "00:00" at bounding box center [1248, 364] width 138 height 30
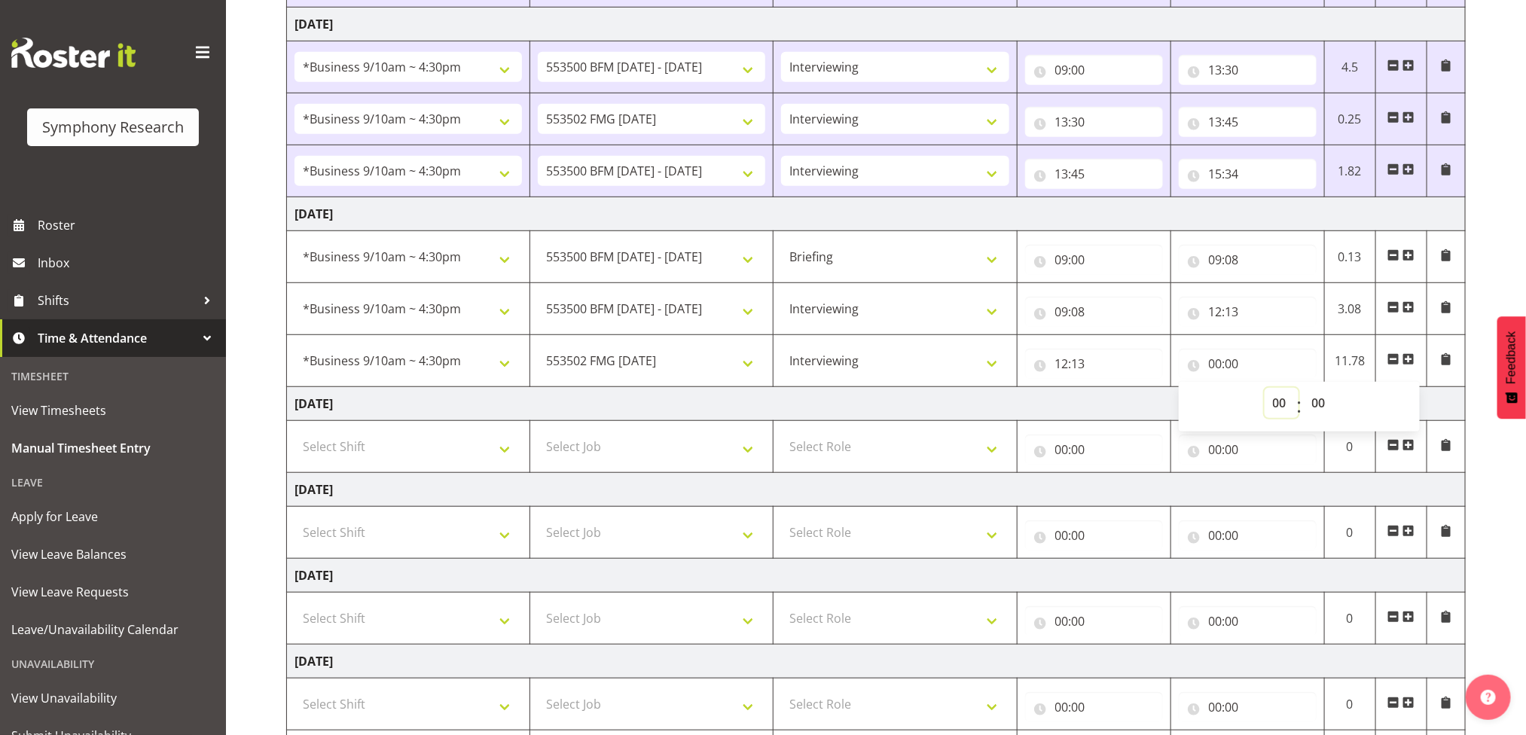
click at [1280, 402] on select "00 01 02 03 04 05 06 07 08 09 10 11 12 13 14 15 16 17 18 19 20 21 22 23" at bounding box center [1282, 403] width 34 height 30
select select "12"
click at [1265, 392] on select "00 01 02 03 04 05 06 07 08 09 10 11 12 13 14 15 16 17 18 19 20 21 22 23" at bounding box center [1282, 403] width 34 height 30
type input "12:00"
click at [1323, 401] on select "00 01 02 03 04 05 06 07 08 09 10 11 12 13 14 15 16 17 18 19 20 21 22 23 24 25 2…" at bounding box center [1321, 403] width 34 height 30
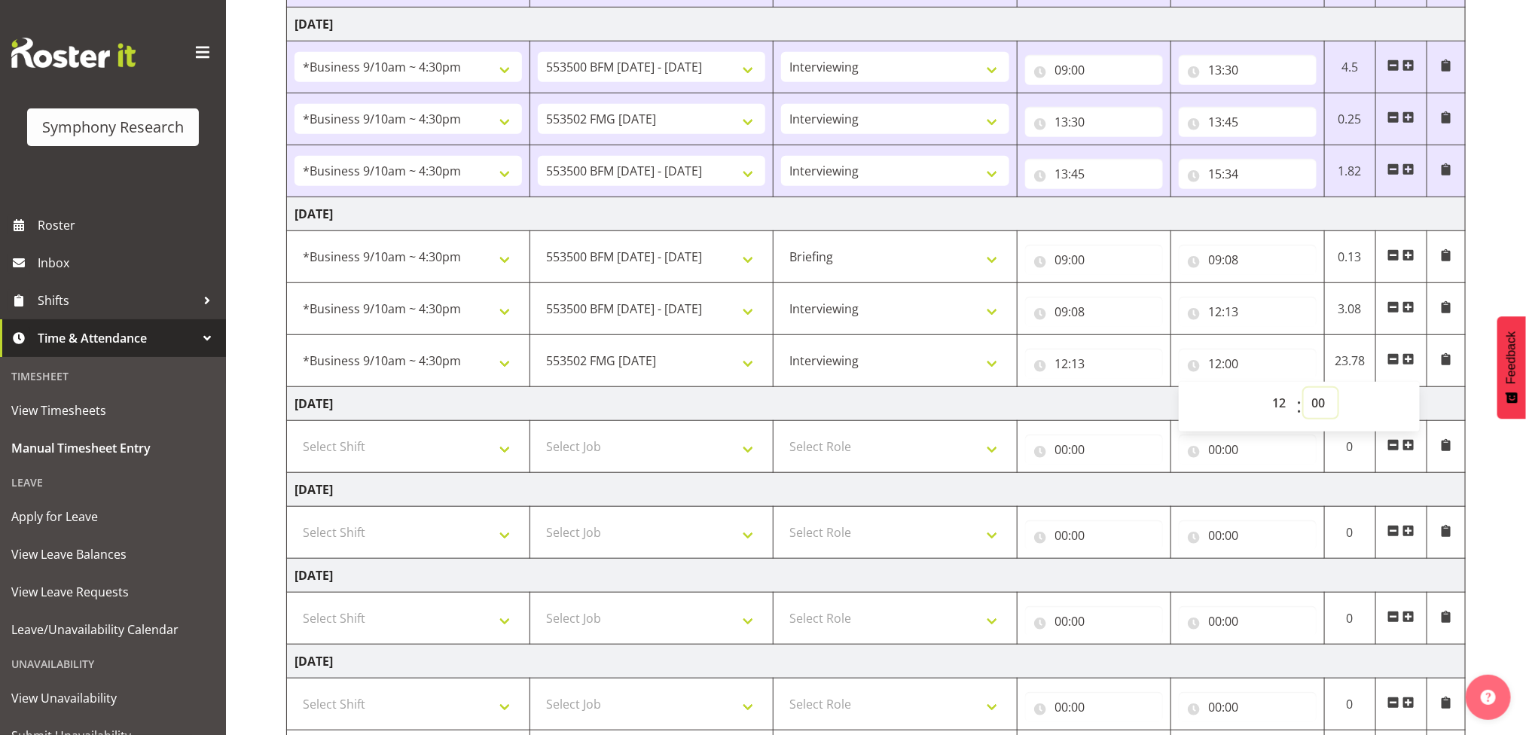
select select "43"
click at [1304, 392] on select "00 01 02 03 04 05 06 07 08 09 10 11 12 13 14 15 16 17 18 19 20 21 22 23 24 25 2…" at bounding box center [1321, 403] width 34 height 30
type input "12:43"
click at [1139, 416] on td "Thursday 14th August 2025" at bounding box center [876, 404] width 1179 height 34
click at [1406, 365] on span at bounding box center [1409, 359] width 12 height 12
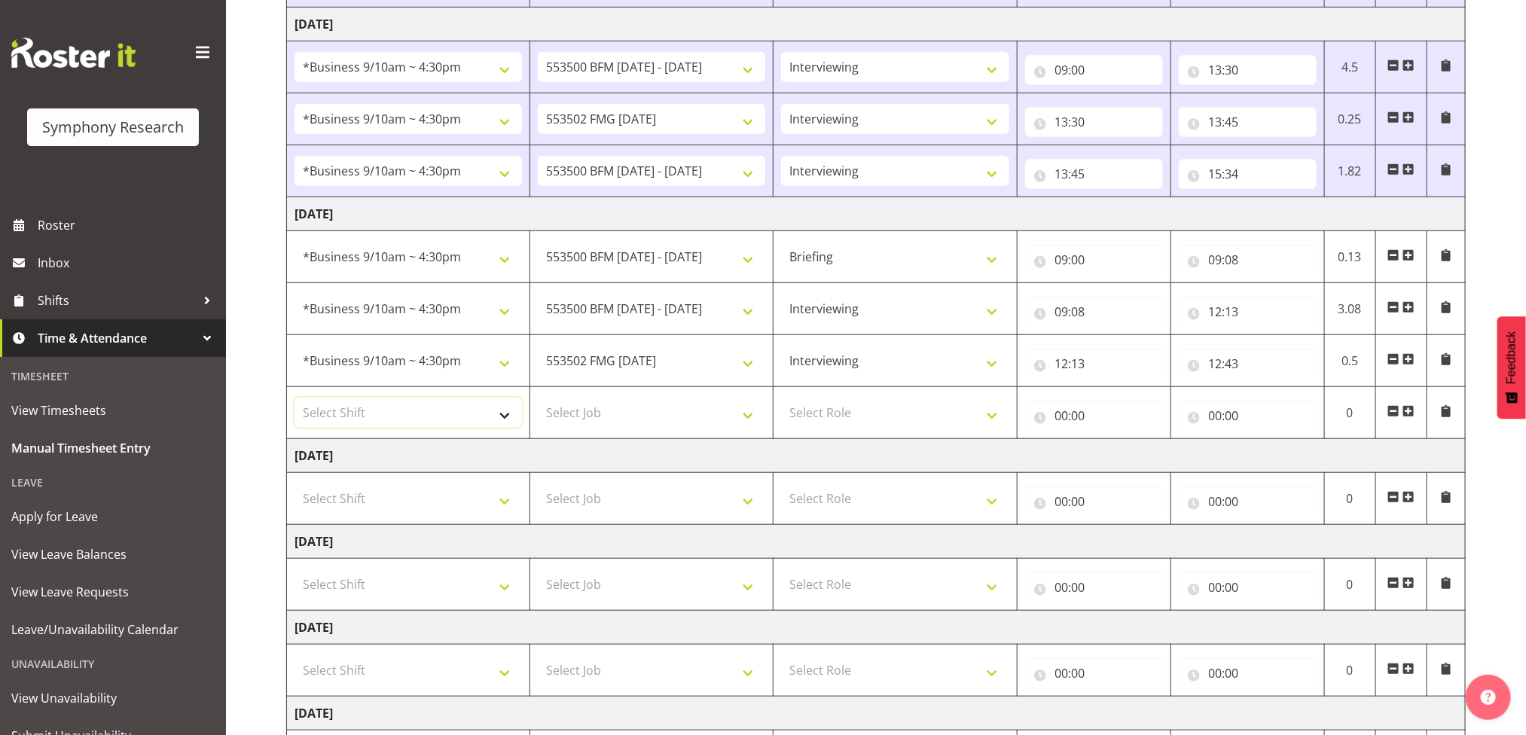
click at [506, 421] on select "Select Shift !!Project Briefing (Job to be assigned) !!Weekend Residential (Ros…" at bounding box center [409, 413] width 228 height 30
select select "26078"
click at [295, 403] on select "Select Shift !!Project Briefing (Job to be assigned) !!Weekend Residential (Ros…" at bounding box center [409, 413] width 228 height 30
click at [738, 427] on select "Select Job 550060 IF Admin 553492 World Poll Aus Wave 2 Main 2025 553500 BFM Ju…" at bounding box center [652, 413] width 228 height 30
select select "10242"
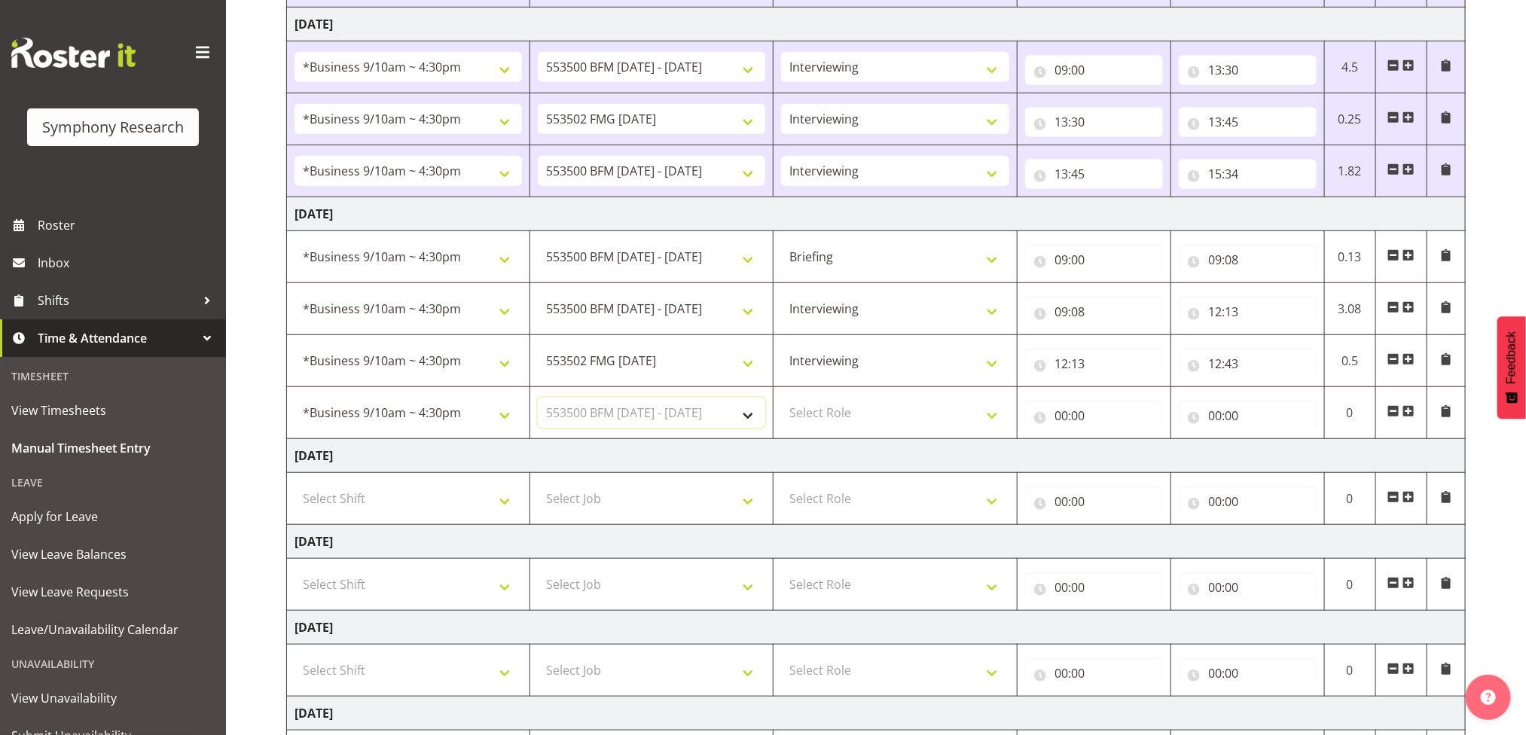
click at [538, 403] on select "Select Job 550060 IF Admin 553492 World Poll Aus Wave 2 Main 2025 553500 BFM Ju…" at bounding box center [652, 413] width 228 height 30
click at [990, 428] on select "Select Role Briefing Interviewing" at bounding box center [895, 413] width 228 height 30
select select "47"
click at [781, 403] on select "Select Role Briefing Interviewing" at bounding box center [895, 413] width 228 height 30
click at [1081, 420] on input "00:00" at bounding box center [1094, 416] width 138 height 30
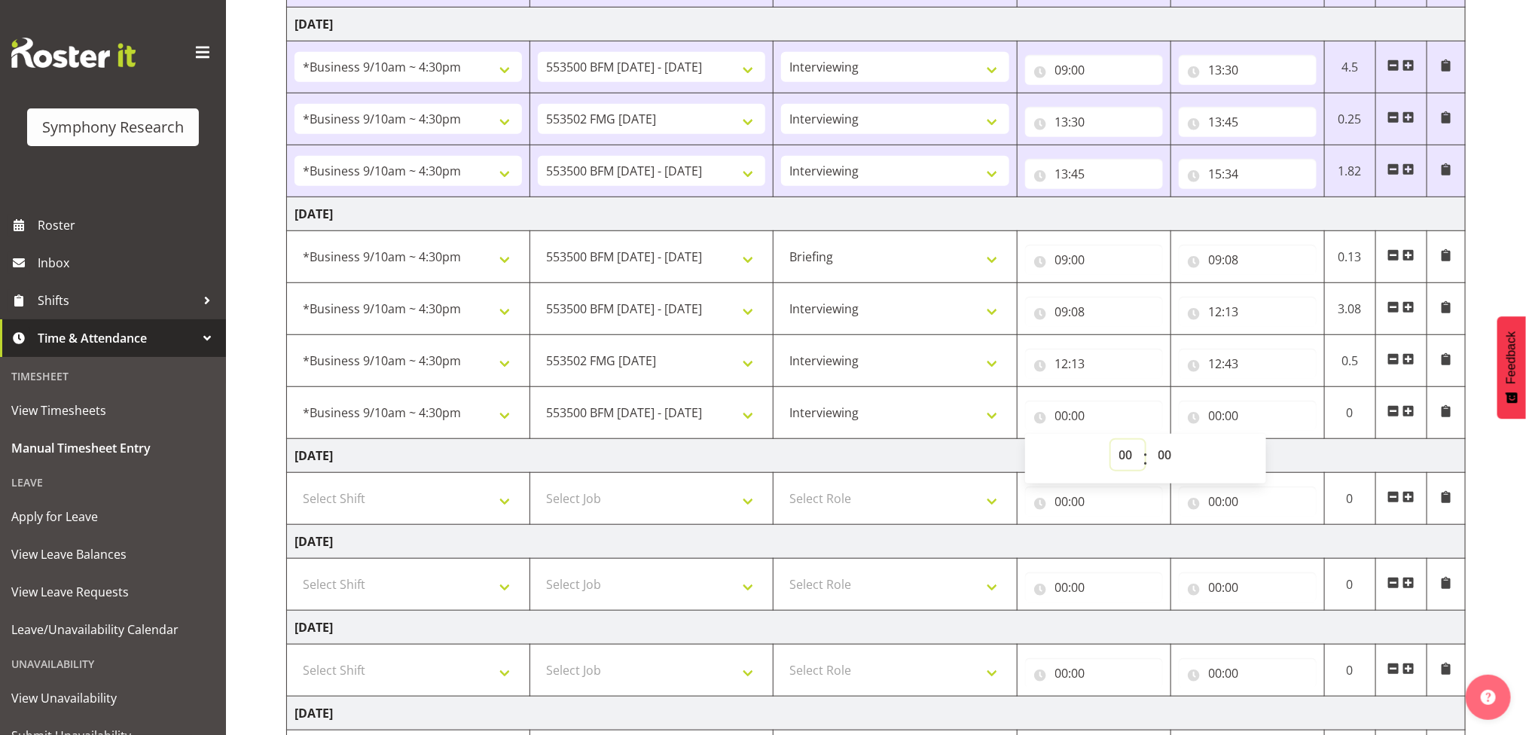
click at [1117, 457] on select "00 01 02 03 04 05 06 07 08 09 10 11 12 13 14 15 16 17 18 19 20 21 22 23" at bounding box center [1128, 455] width 34 height 30
select select "12"
click at [1111, 445] on select "00 01 02 03 04 05 06 07 08 09 10 11 12 13 14 15 16 17 18 19 20 21 22 23" at bounding box center [1128, 455] width 34 height 30
type input "12:00"
click at [1171, 462] on select "00 01 02 03 04 05 06 07 08 09 10 11 12 13 14 15 16 17 18 19 20 21 22 23 24 25 2…" at bounding box center [1167, 455] width 34 height 30
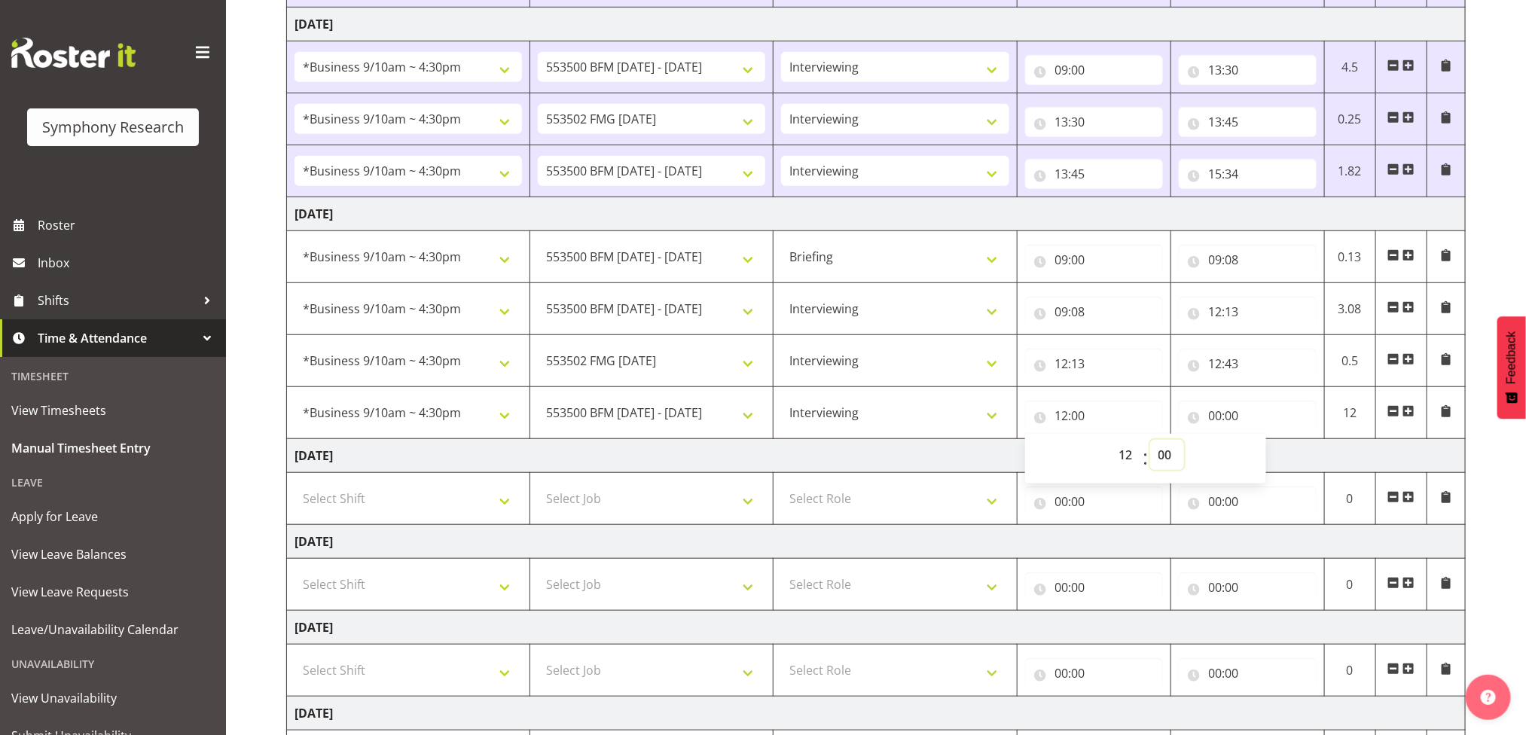
select select "43"
click at [1150, 445] on select "00 01 02 03 04 05 06 07 08 09 10 11 12 13 14 15 16 17 18 19 20 21 22 23 24 25 2…" at bounding box center [1167, 455] width 34 height 30
type input "12:43"
click at [1234, 419] on input "00:00" at bounding box center [1248, 416] width 138 height 30
